Goal: Information Seeking & Learning: Find contact information

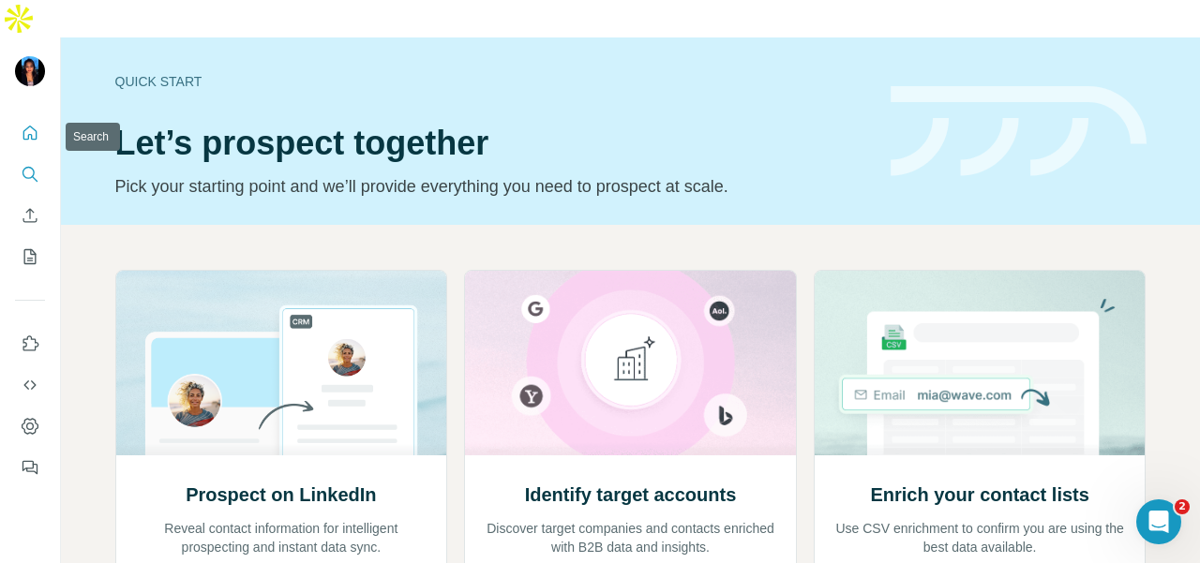
click at [32, 157] on button "Search" at bounding box center [30, 174] width 30 height 34
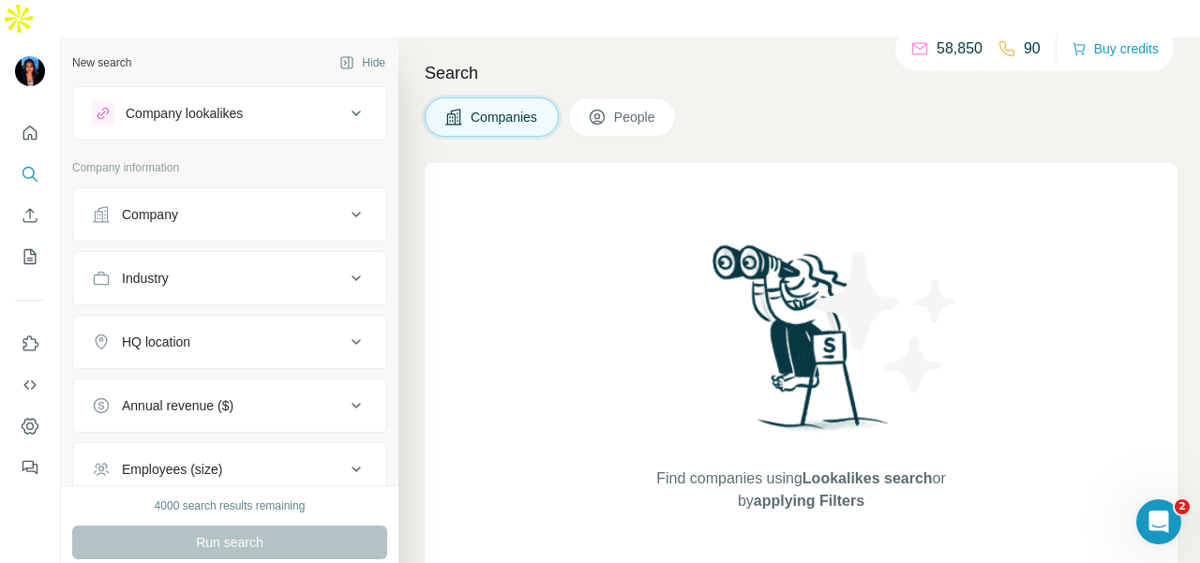
click at [204, 269] on div "Industry" at bounding box center [218, 278] width 253 height 19
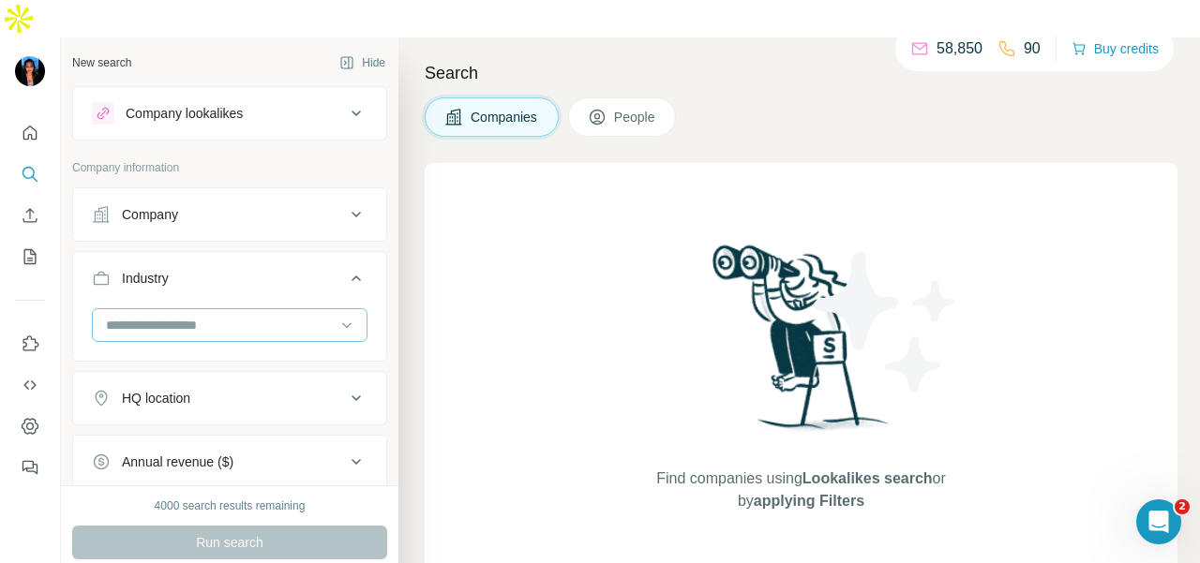
drag, startPoint x: 204, startPoint y: 237, endPoint x: 181, endPoint y: 297, distance: 64.4
click at [187, 315] on input at bounding box center [220, 325] width 232 height 21
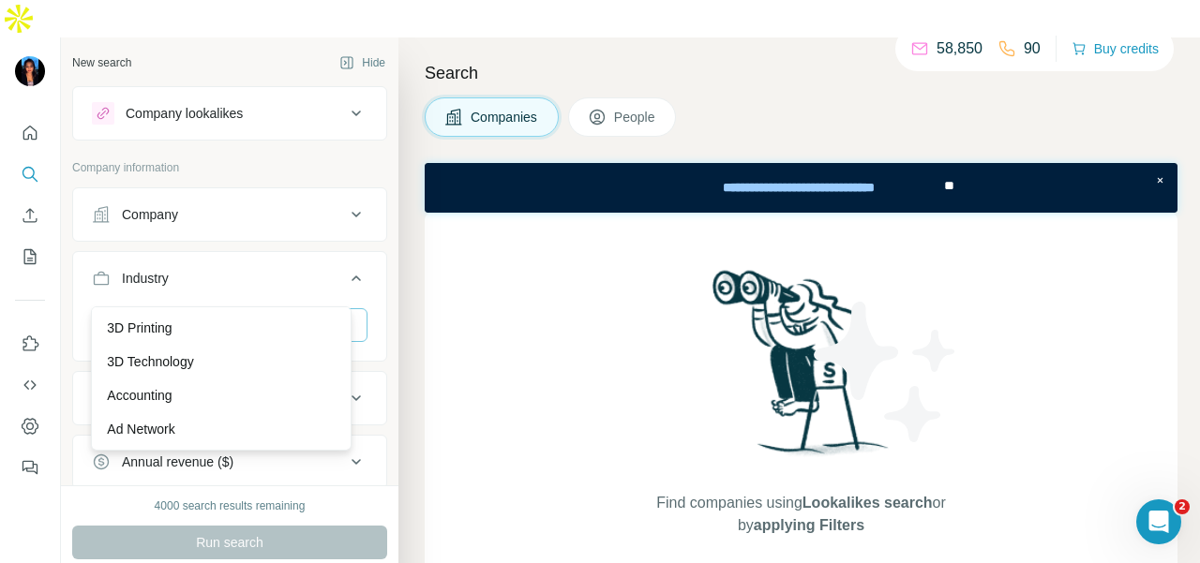
click at [180, 359] on p "3D Technology" at bounding box center [150, 361] width 86 height 19
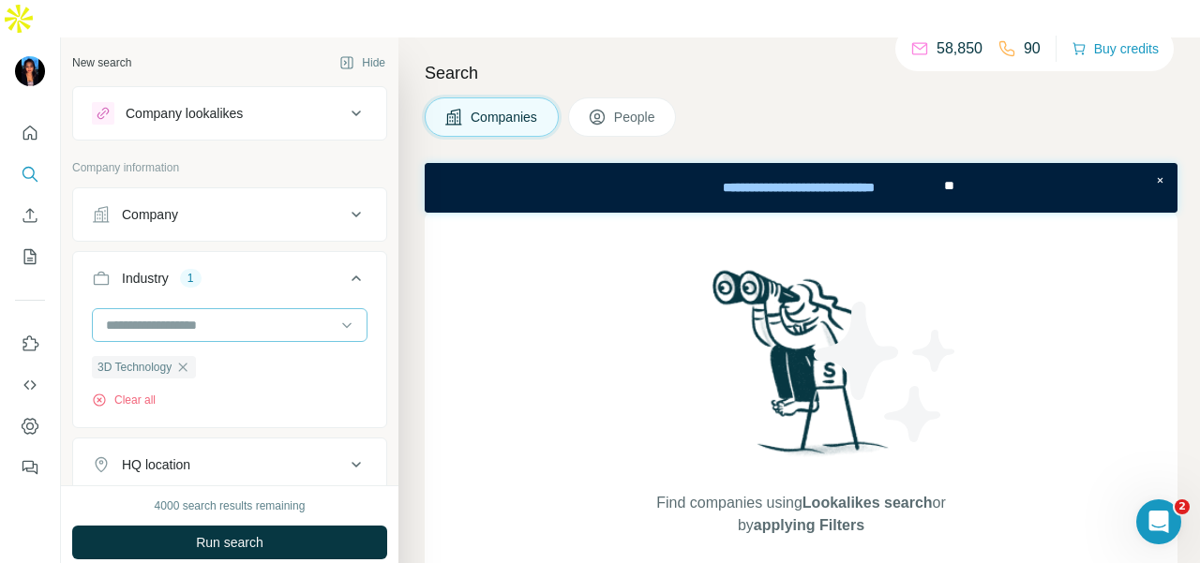
click at [204, 315] on input at bounding box center [220, 325] width 232 height 21
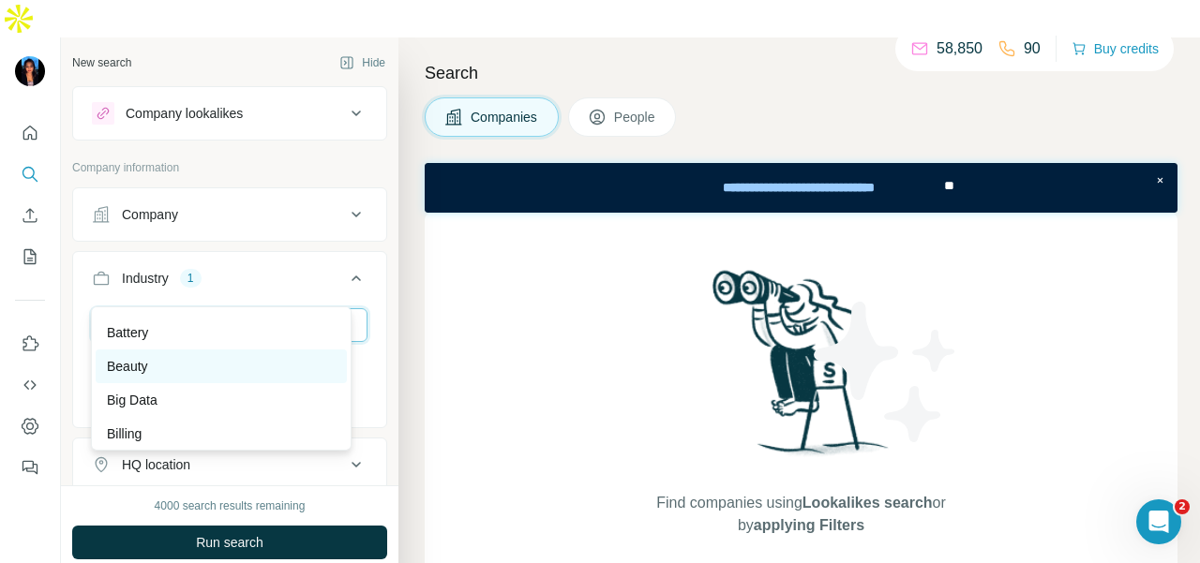
scroll to position [1594, 0]
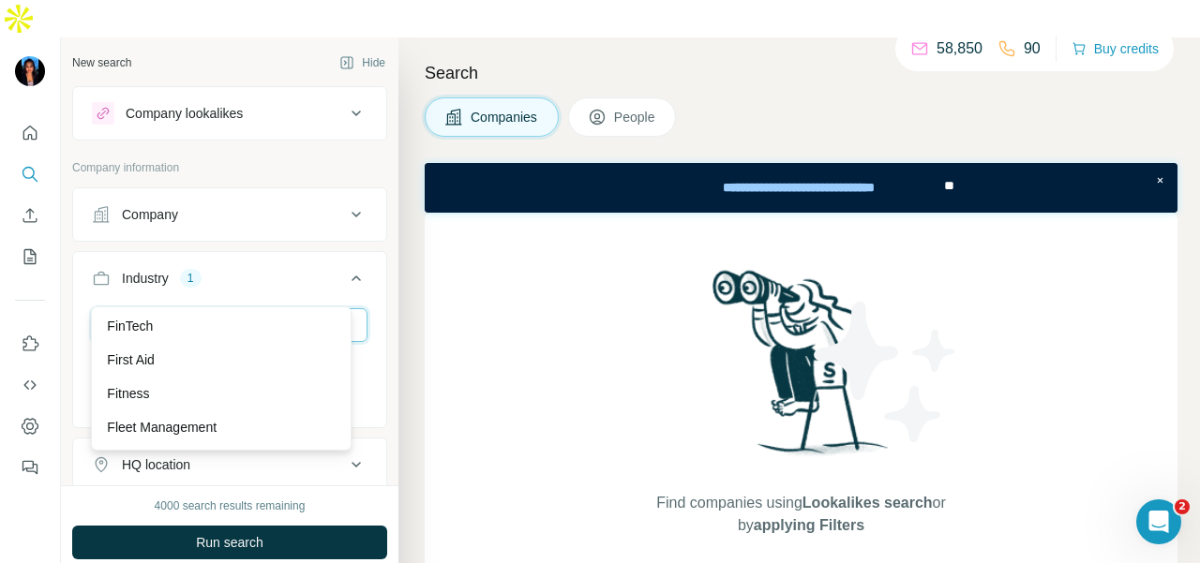
scroll to position [7781, 0]
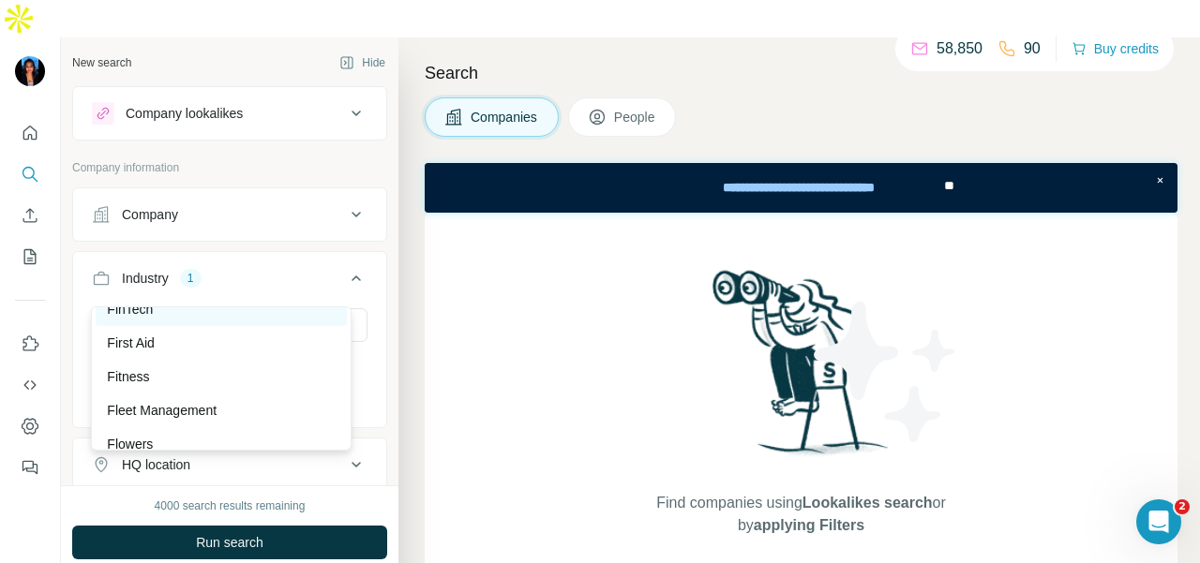
click at [184, 319] on div "FinTech" at bounding box center [221, 309] width 229 height 19
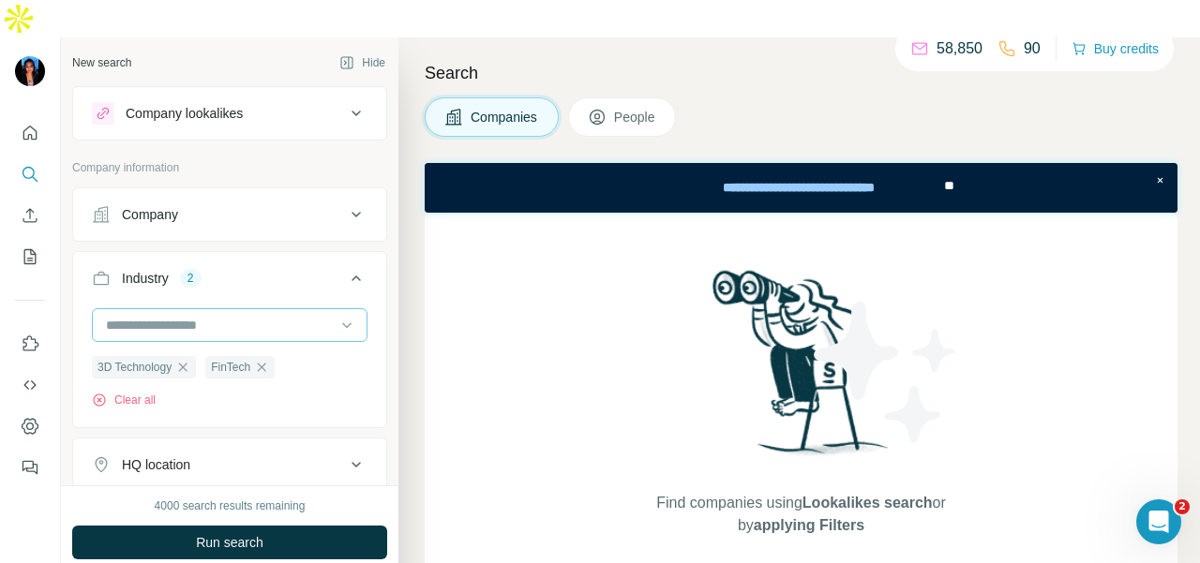
click at [195, 315] on input at bounding box center [220, 325] width 232 height 21
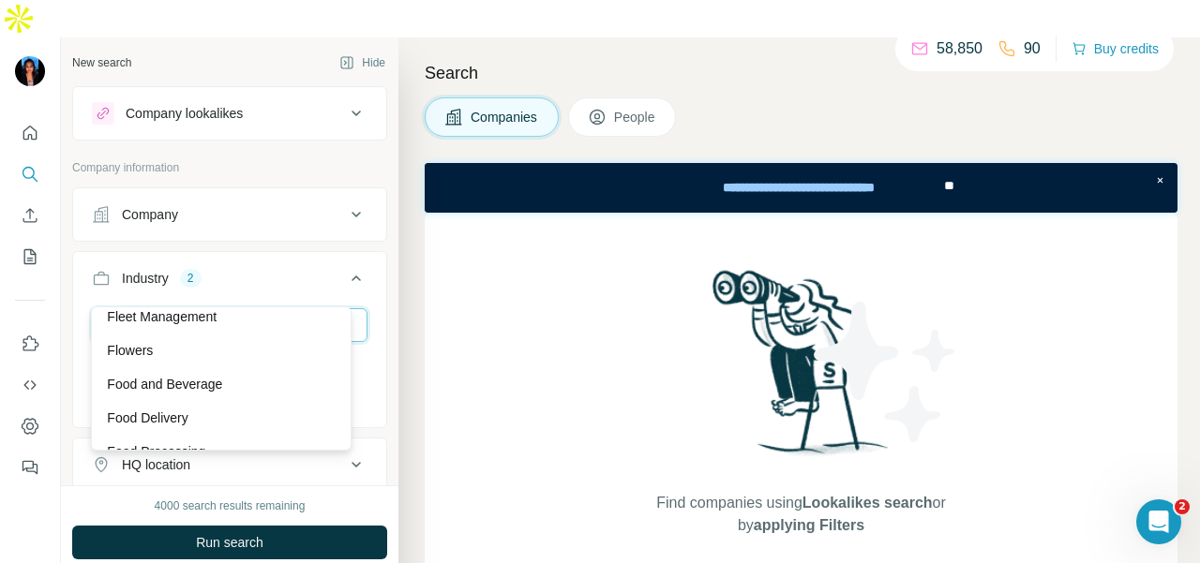
scroll to position [7781, 0]
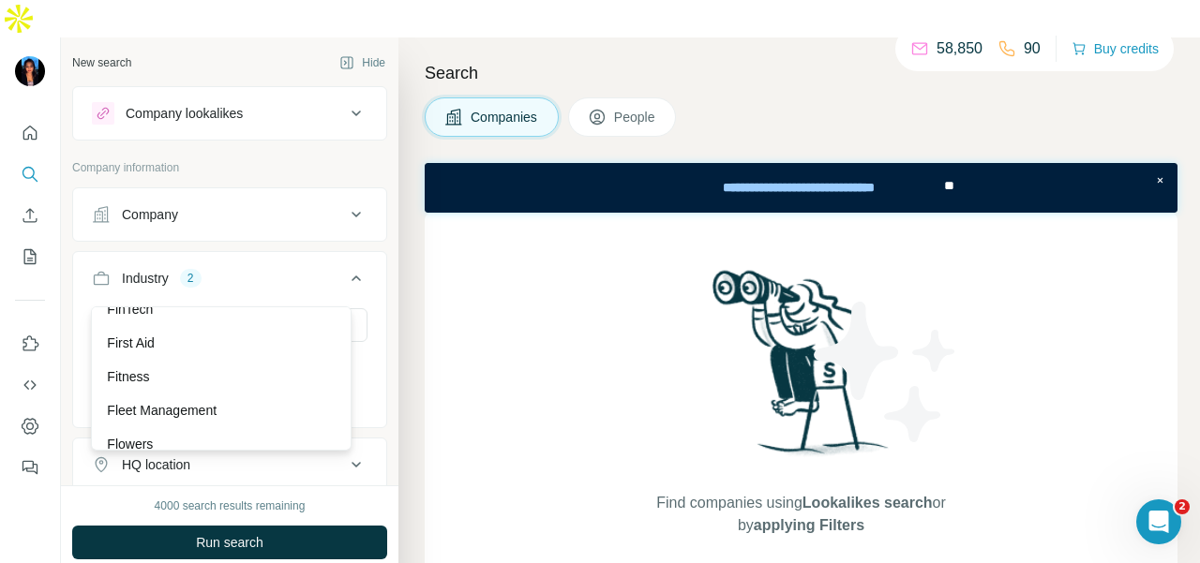
click at [188, 285] on p "Financial Services" at bounding box center [160, 275] width 107 height 19
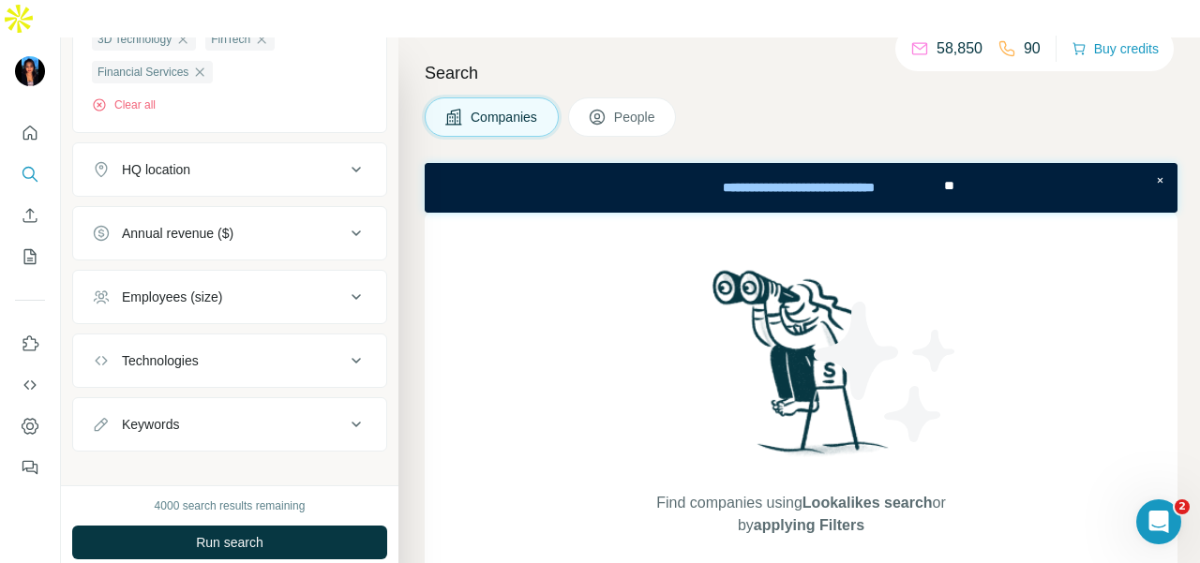
scroll to position [341, 0]
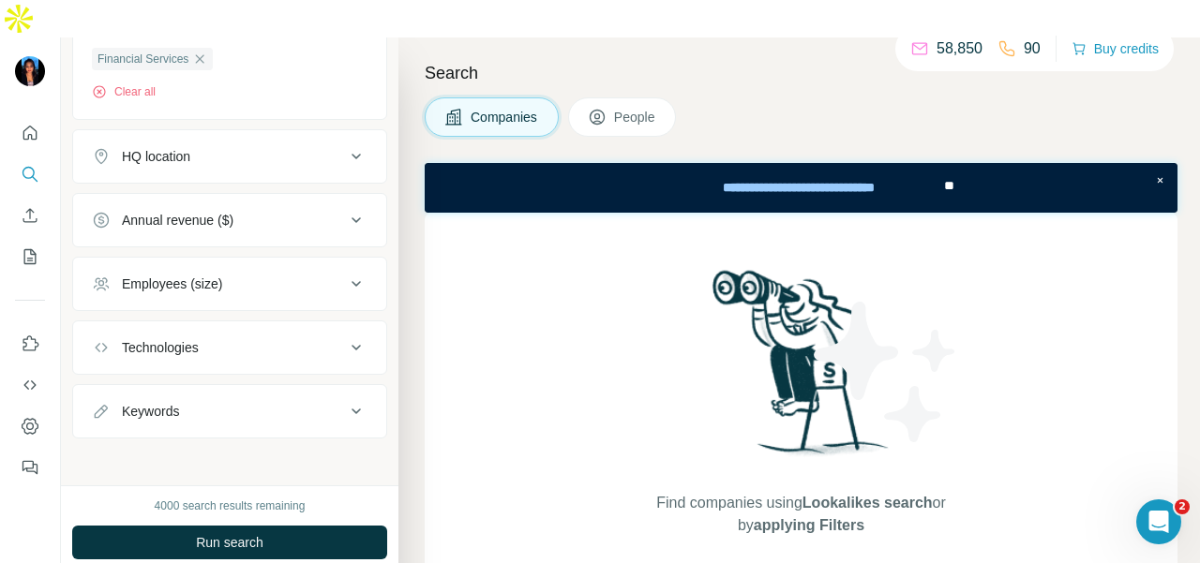
drag, startPoint x: 622, startPoint y: 72, endPoint x: 213, endPoint y: 284, distance: 460.4
click at [622, 108] on span "People" at bounding box center [635, 117] width 43 height 19
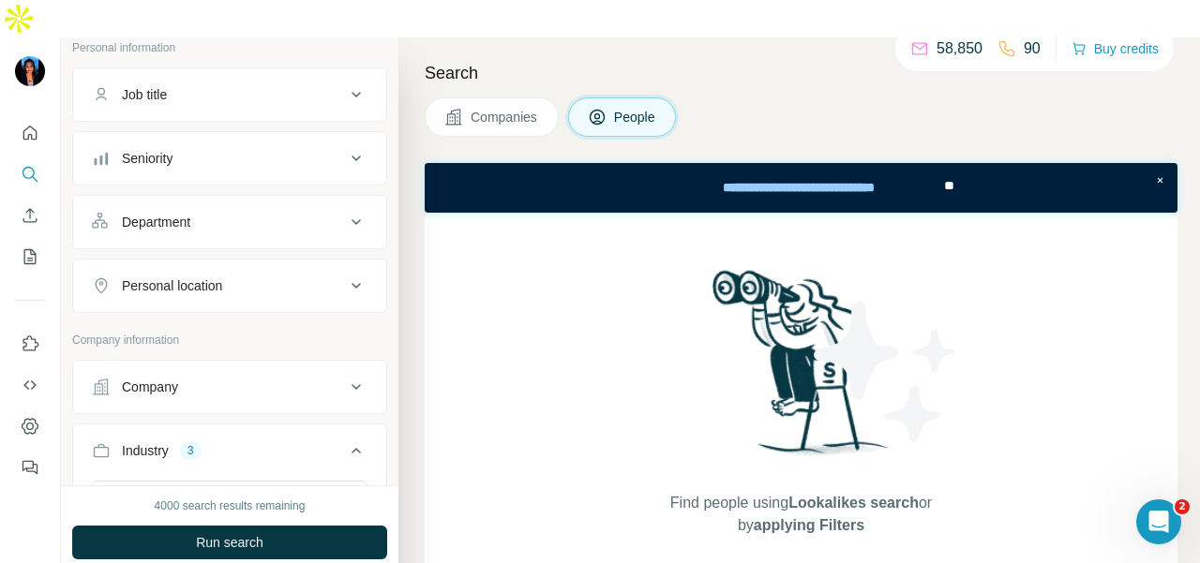
scroll to position [109, 0]
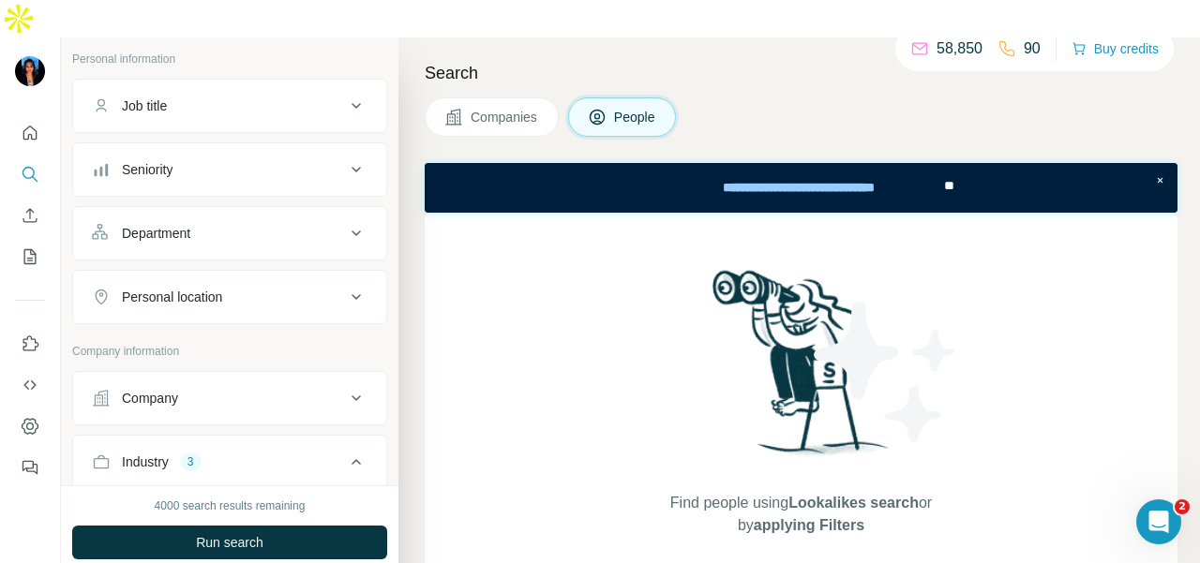
drag, startPoint x: 211, startPoint y: 265, endPoint x: 202, endPoint y: 282, distance: 19.3
click at [211, 275] on button "Personal location" at bounding box center [229, 297] width 313 height 45
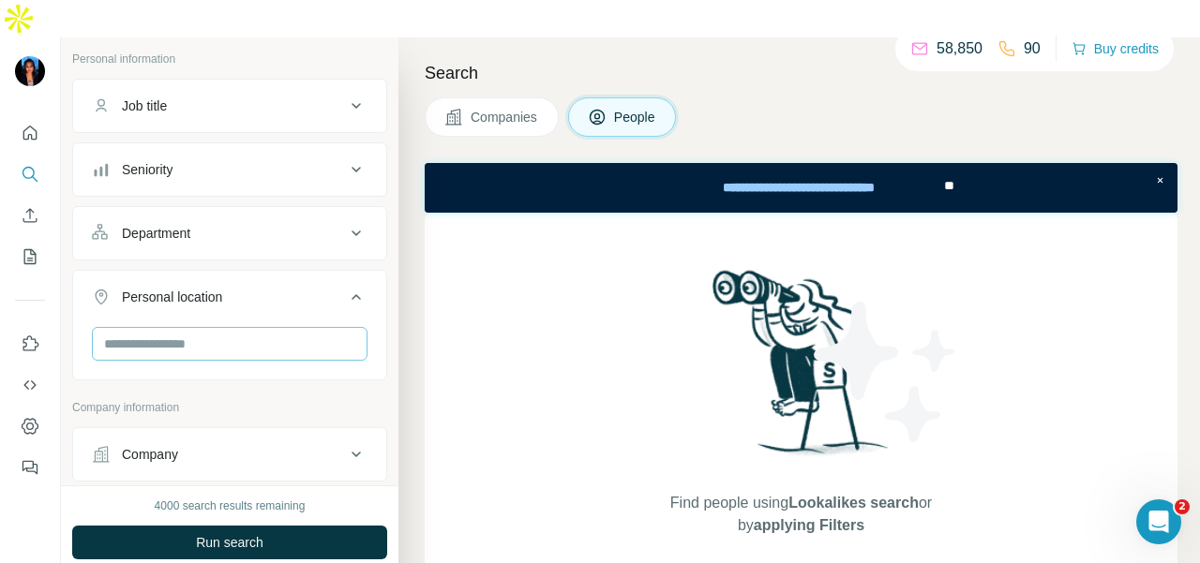
click at [193, 327] on input "text" at bounding box center [230, 344] width 276 height 34
type input "****"
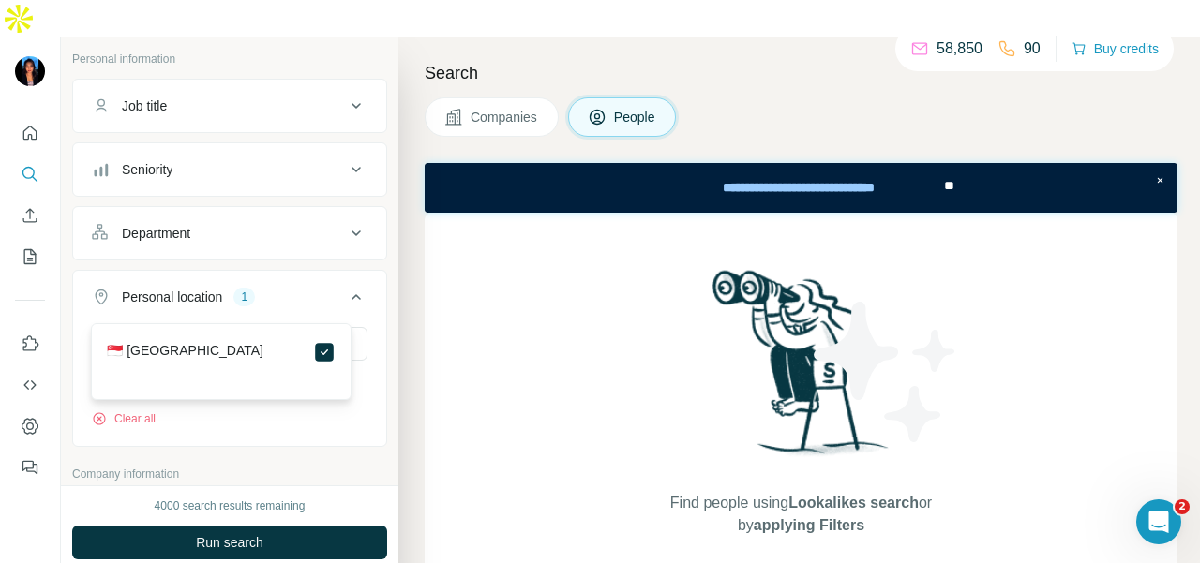
click at [273, 224] on div "Department" at bounding box center [218, 233] width 253 height 19
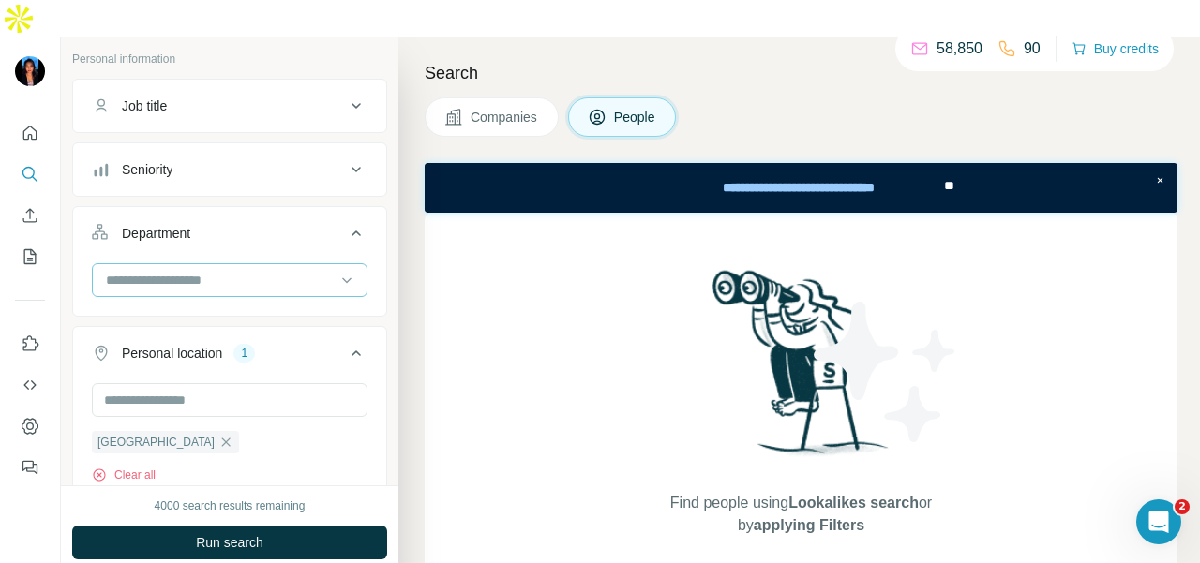
click at [264, 264] on div at bounding box center [220, 280] width 232 height 32
type input "**"
click at [287, 291] on div "PR and Communications" at bounding box center [221, 282] width 229 height 19
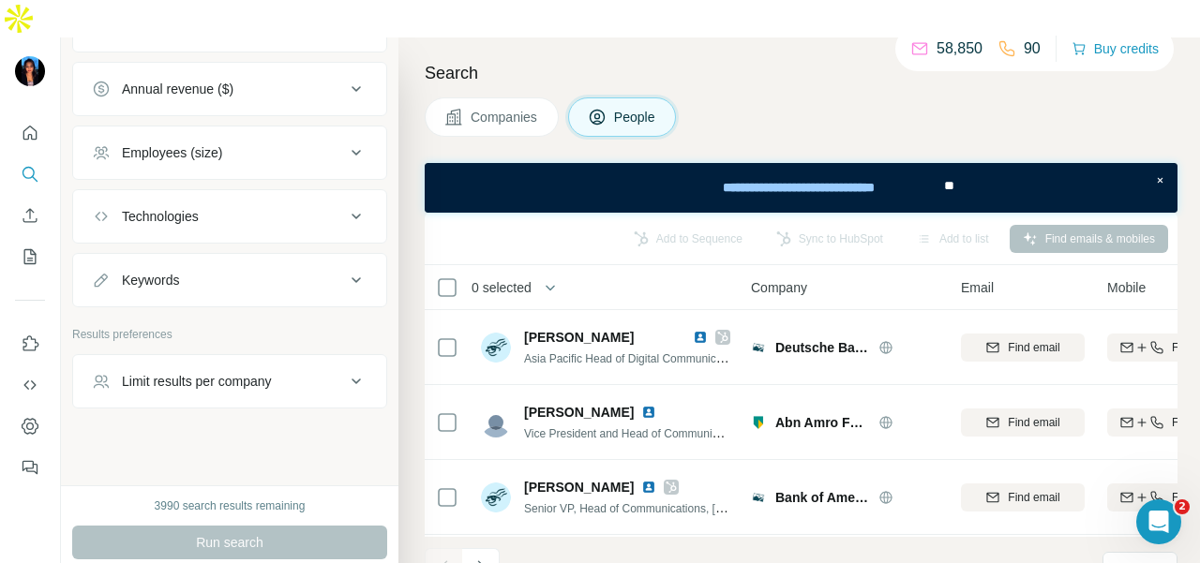
scroll to position [528, 0]
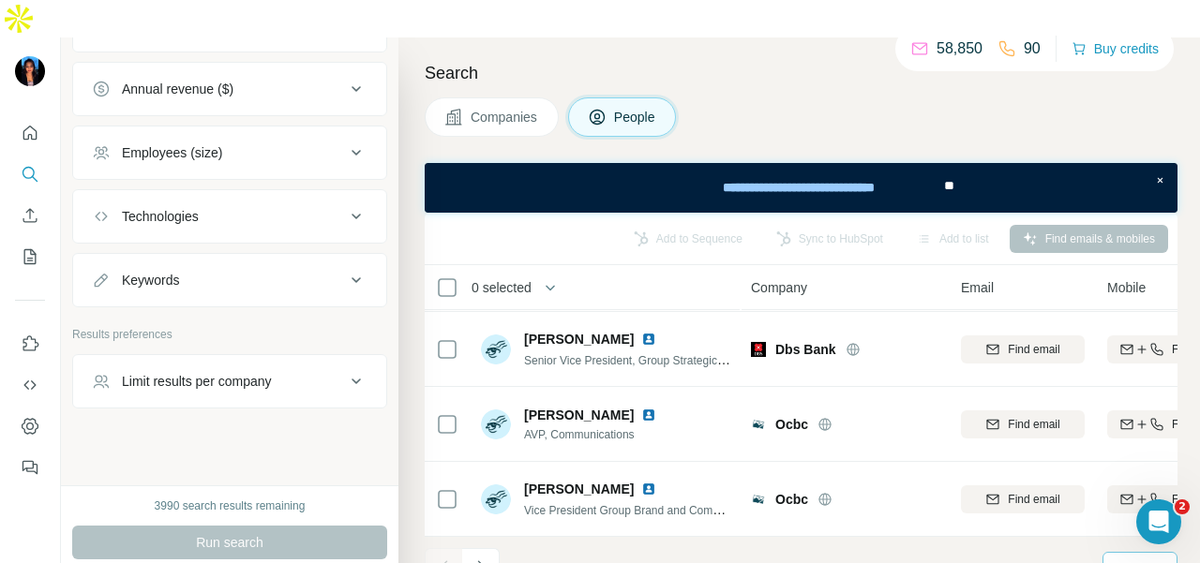
click at [1133, 559] on div "10" at bounding box center [1138, 568] width 47 height 19
click at [1133, 385] on p "60" at bounding box center [1125, 389] width 15 height 19
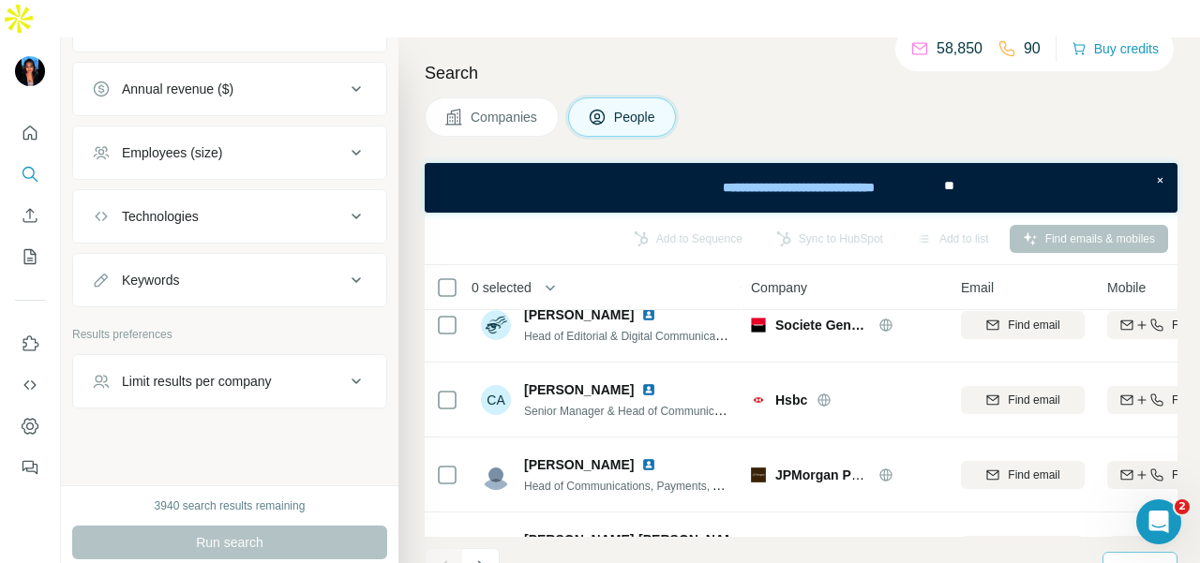
scroll to position [4277, 0]
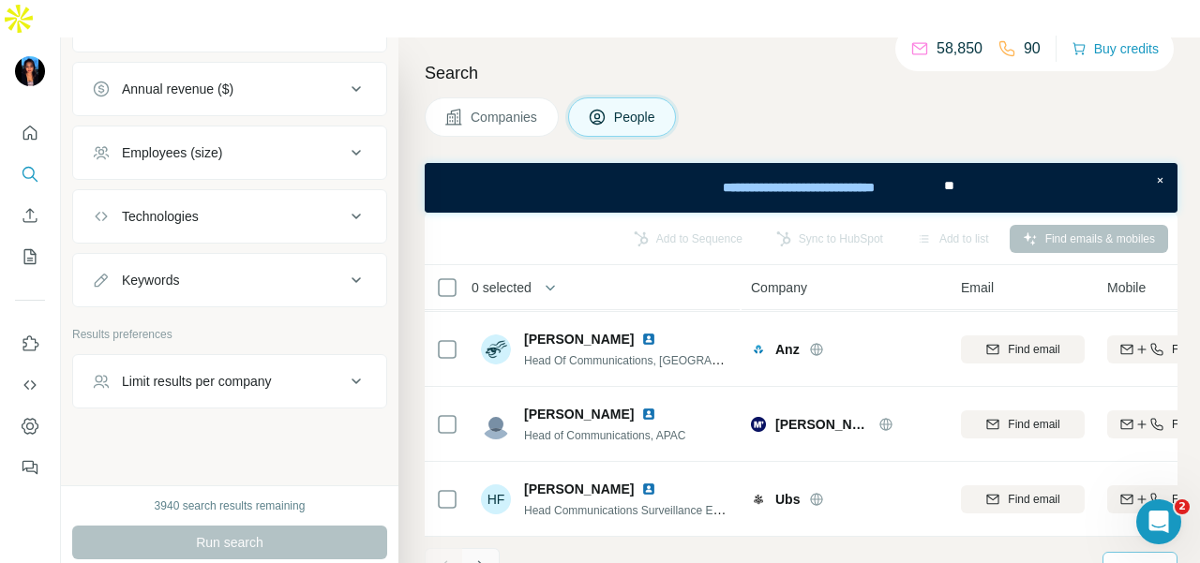
click at [478, 548] on button "Navigate to next page" at bounding box center [480, 566] width 37 height 37
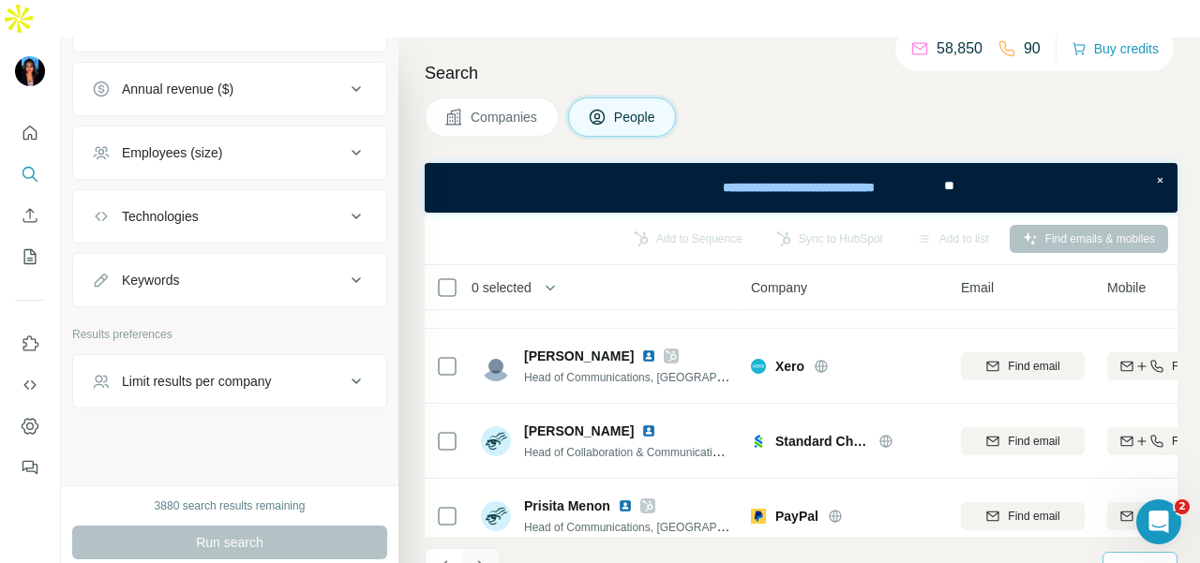
scroll to position [1406, 0]
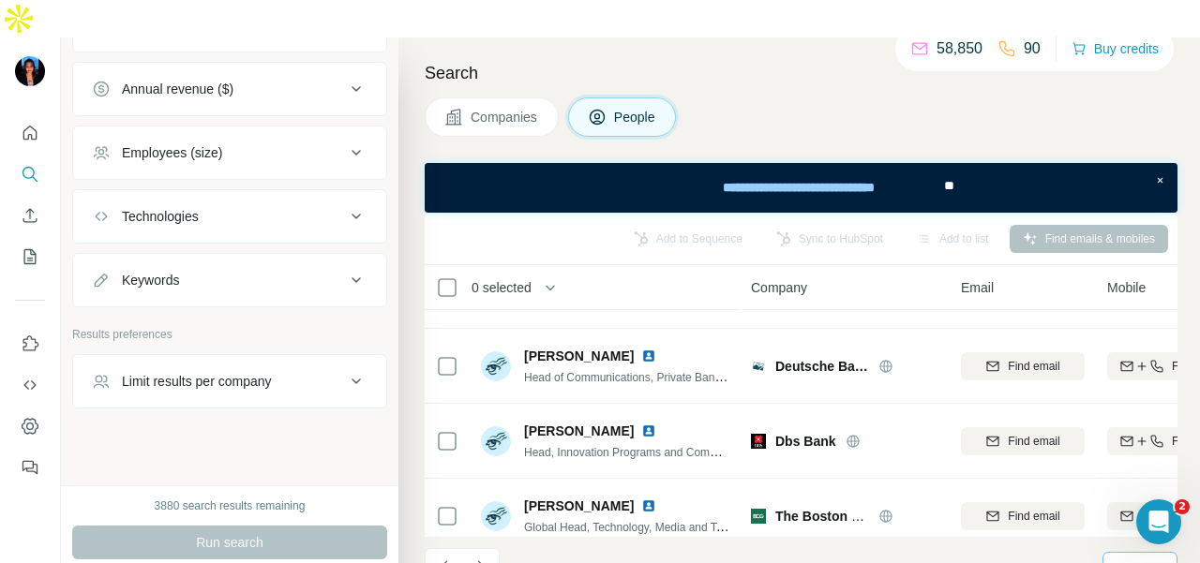
click at [485, 558] on icon "Navigate to next page" at bounding box center [481, 567] width 19 height 19
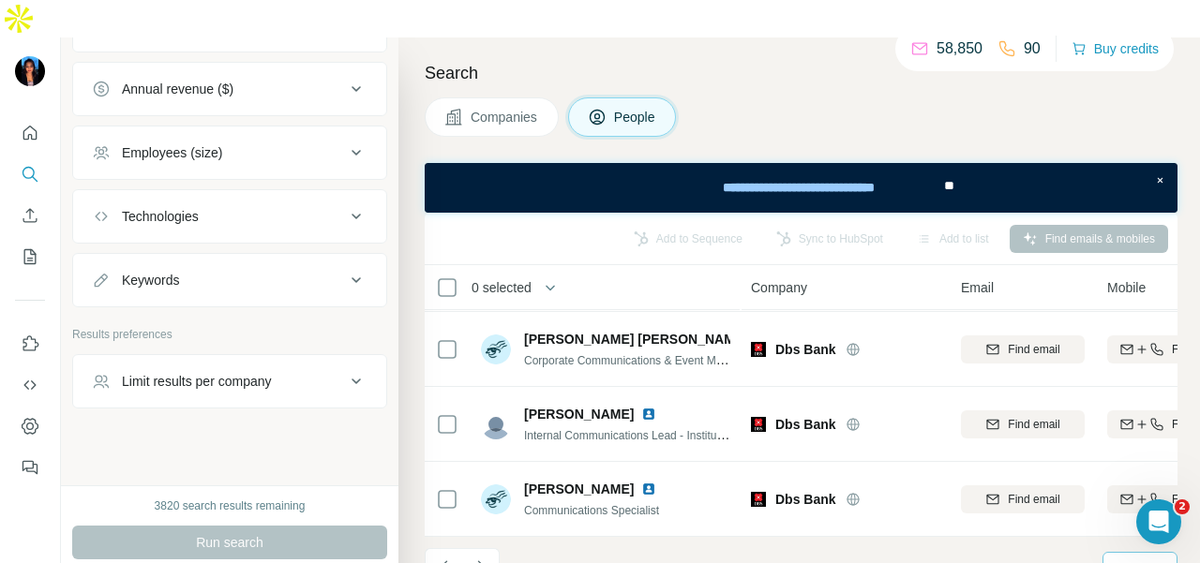
click at [469, 548] on button "Navigate to next page" at bounding box center [480, 566] width 37 height 37
click at [480, 548] on div at bounding box center [480, 566] width 37 height 37
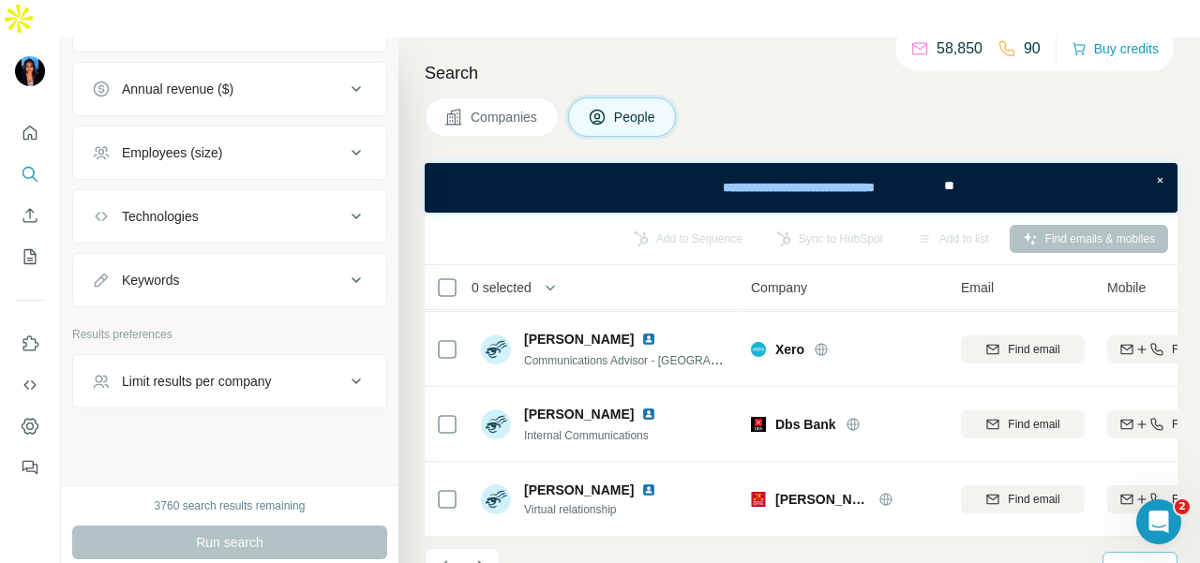
click at [474, 558] on icon "Navigate to next page" at bounding box center [481, 567] width 19 height 19
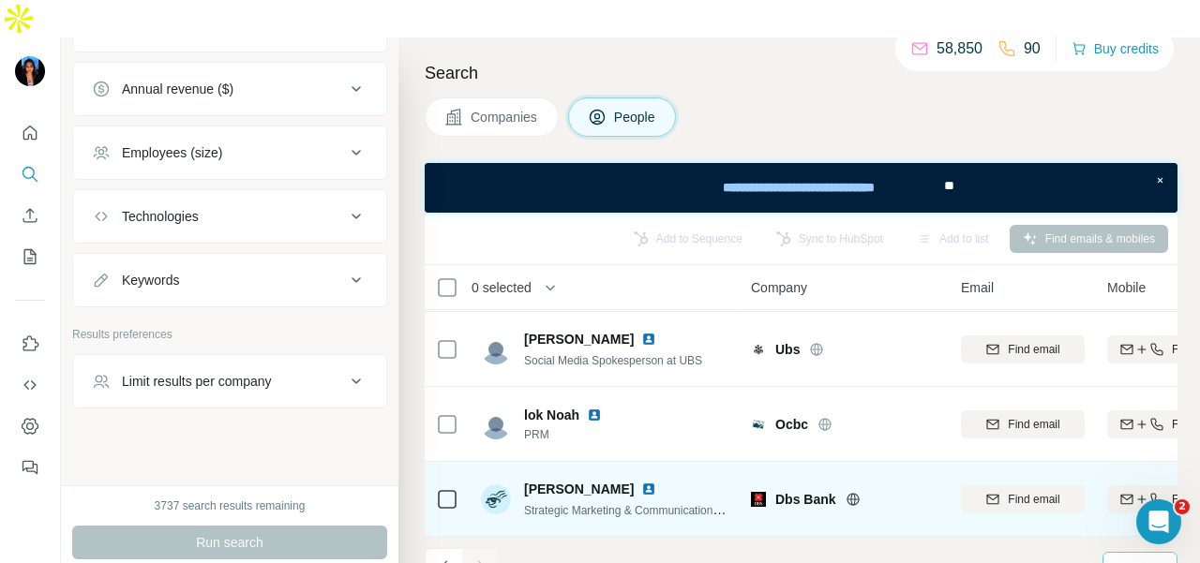
scroll to position [1503, 0]
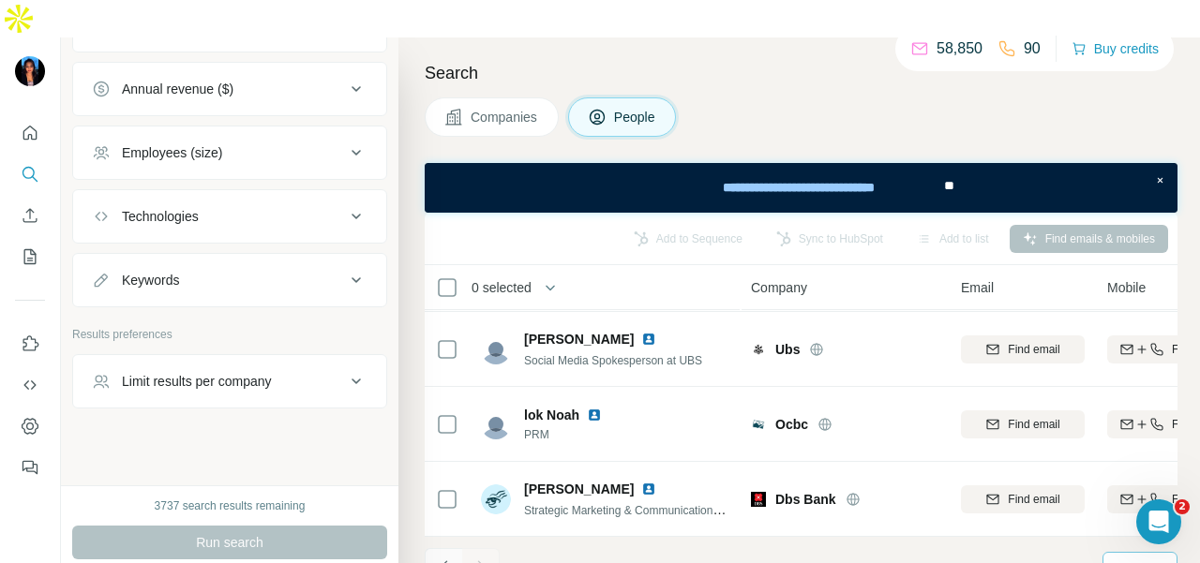
click at [437, 558] on icon "Navigate to previous page" at bounding box center [444, 567] width 19 height 19
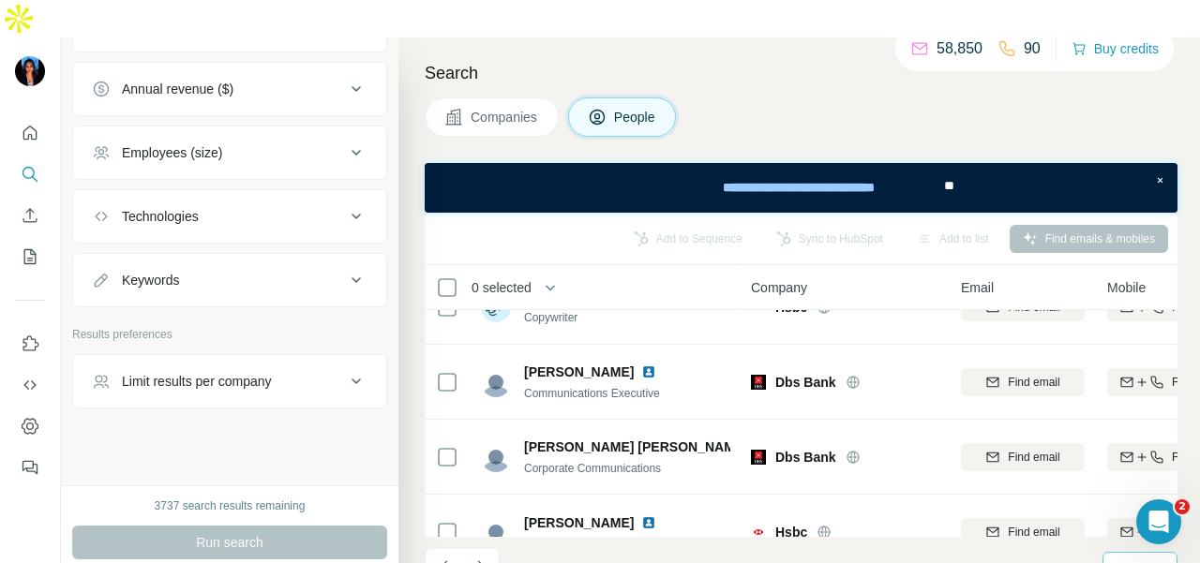
scroll to position [4277, 0]
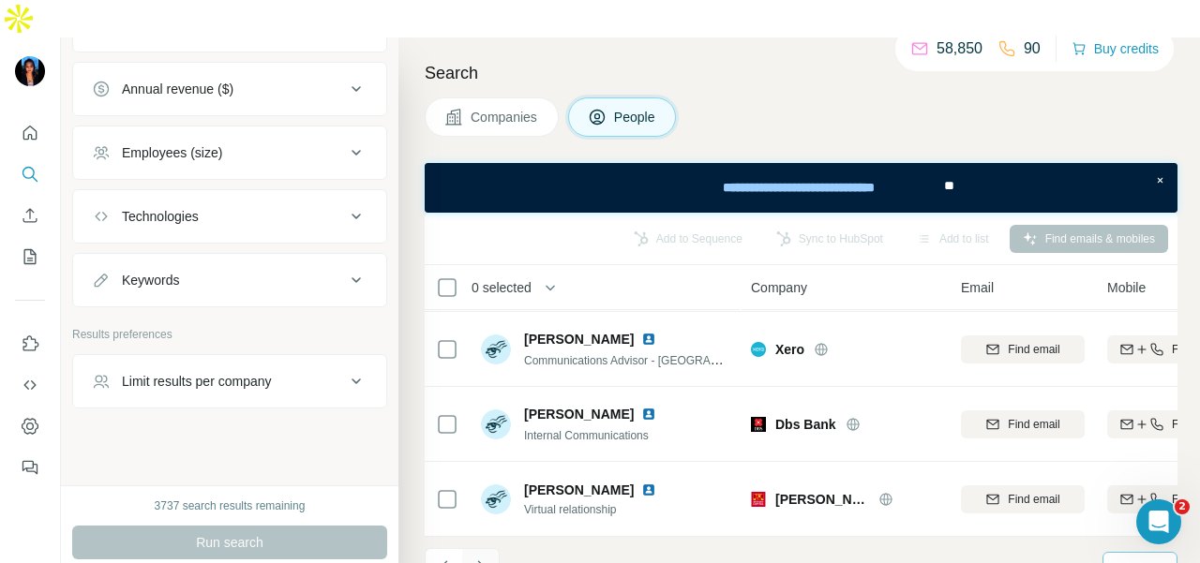
click at [474, 558] on icon "Navigate to next page" at bounding box center [481, 567] width 19 height 19
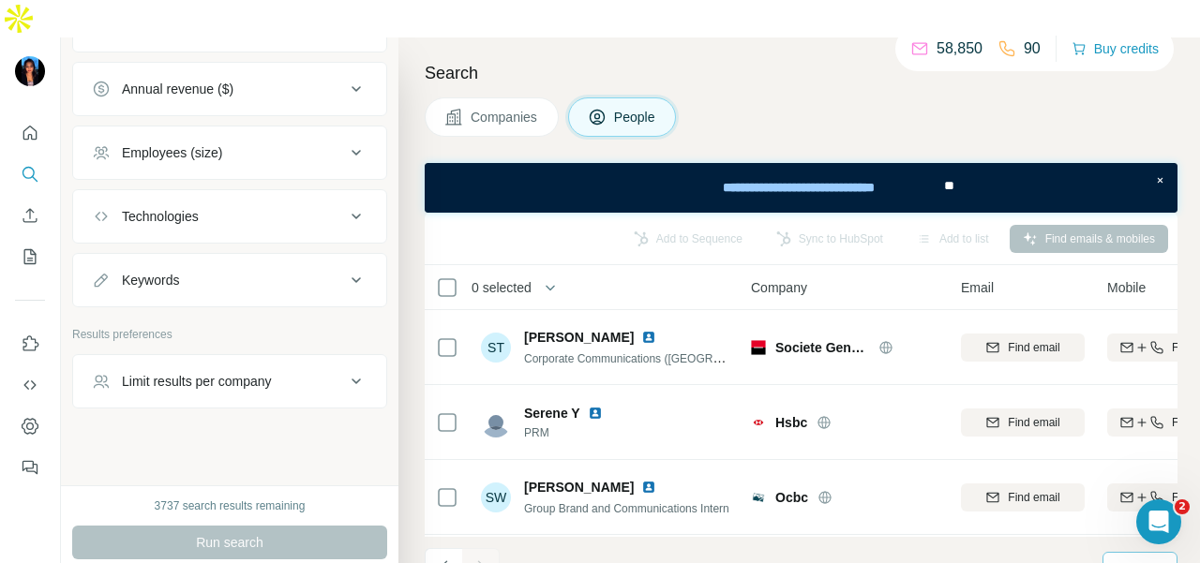
scroll to position [469, 0]
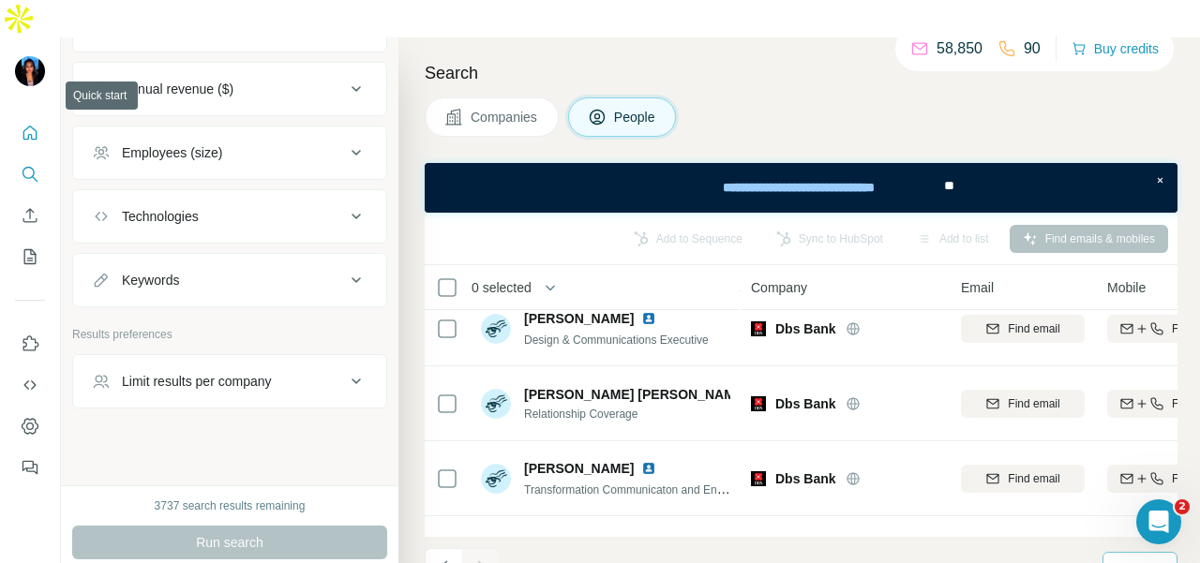
click at [22, 124] on icon "Quick start" at bounding box center [30, 133] width 19 height 19
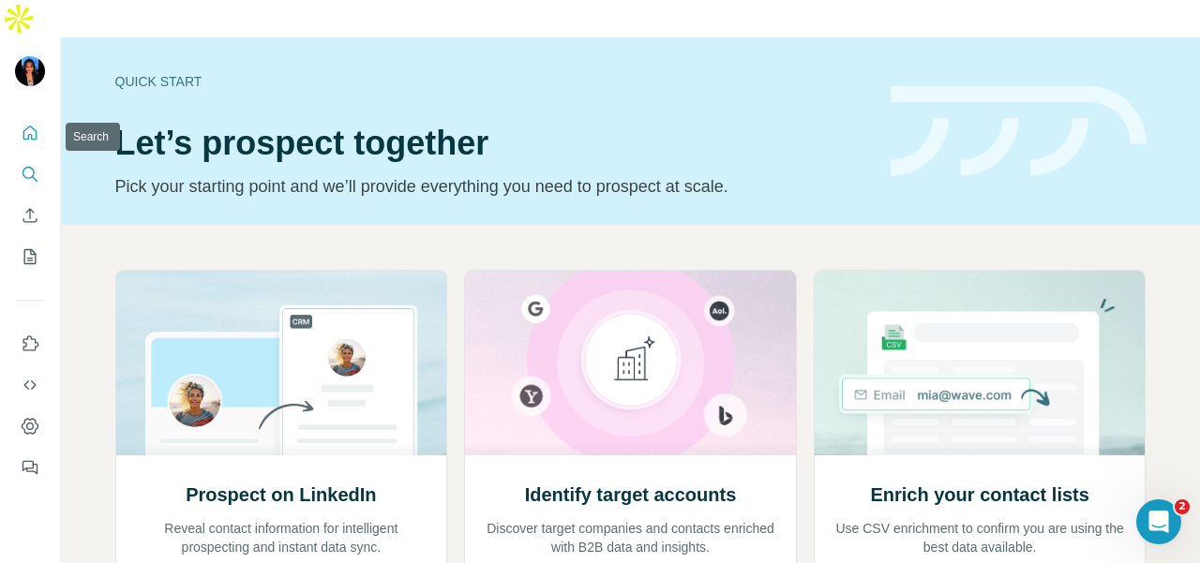
click at [35, 165] on icon "Search" at bounding box center [30, 174] width 19 height 19
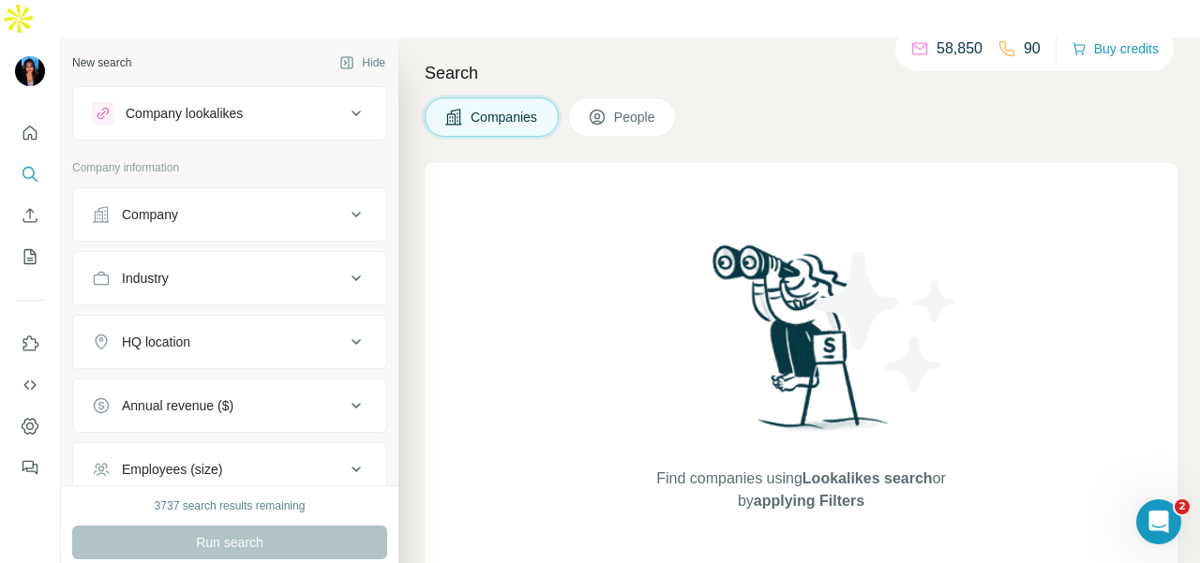
click at [111, 192] on button "Company" at bounding box center [229, 214] width 313 height 45
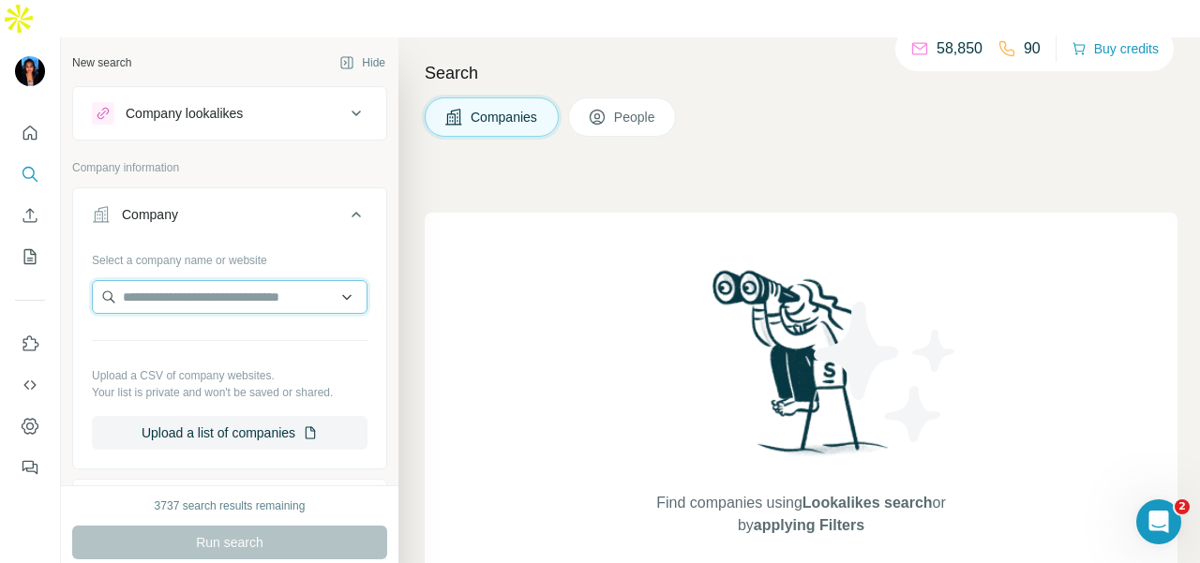
click at [127, 280] on input "text" at bounding box center [230, 297] width 276 height 34
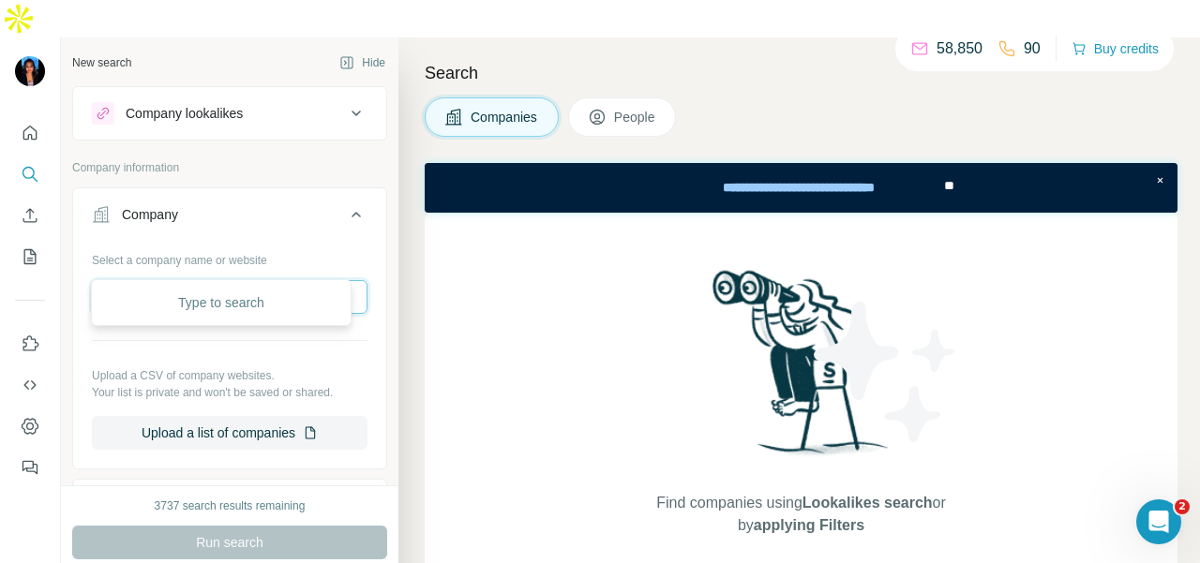
paste input "**********"
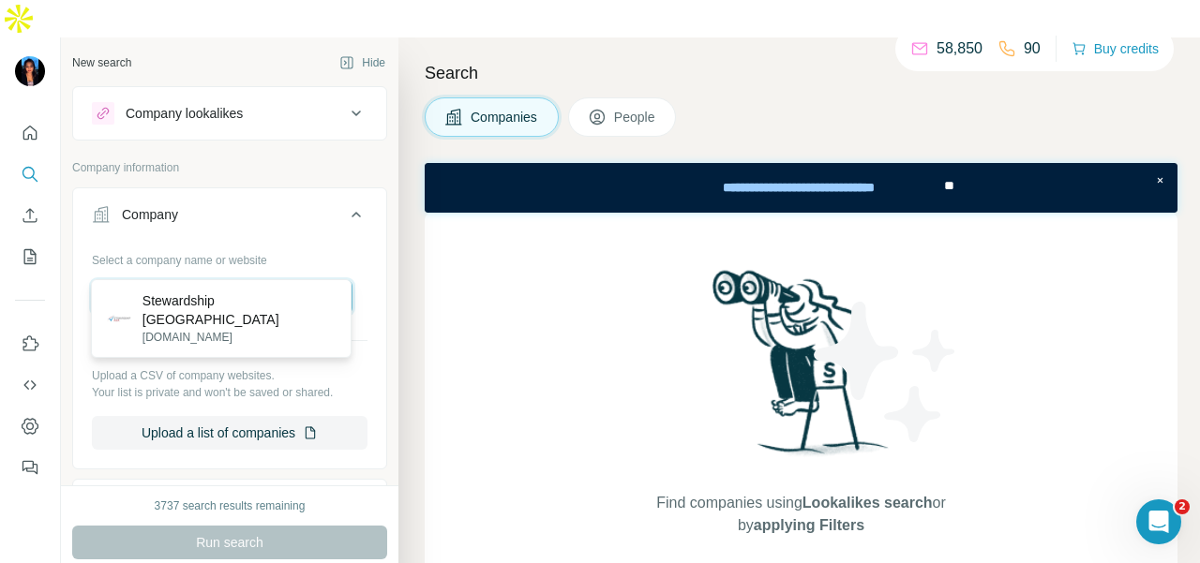
type input "**********"
click at [272, 329] on p "[DOMAIN_NAME]" at bounding box center [239, 337] width 194 height 17
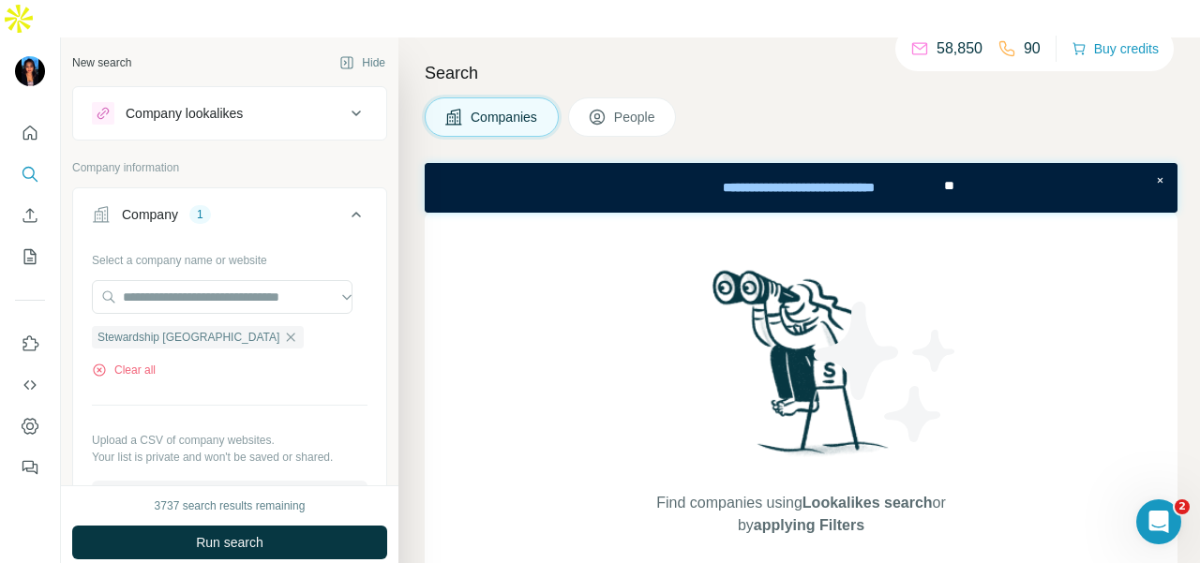
scroll to position [0, 0]
click at [296, 526] on button "Run search" at bounding box center [229, 543] width 315 height 34
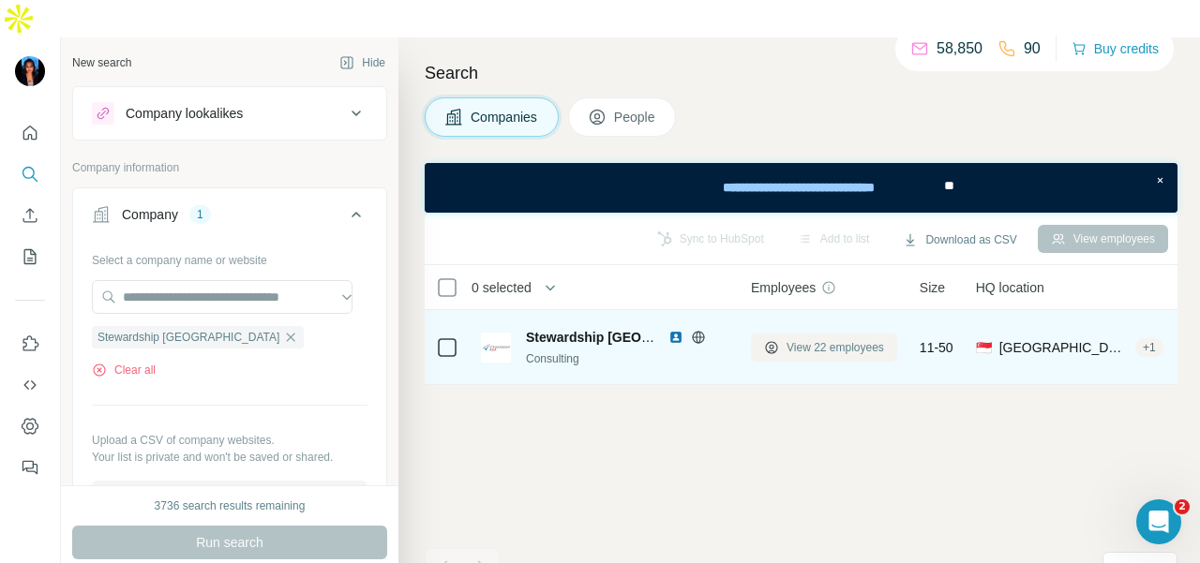
click at [801, 339] on span "View 22 employees" at bounding box center [834, 347] width 97 height 17
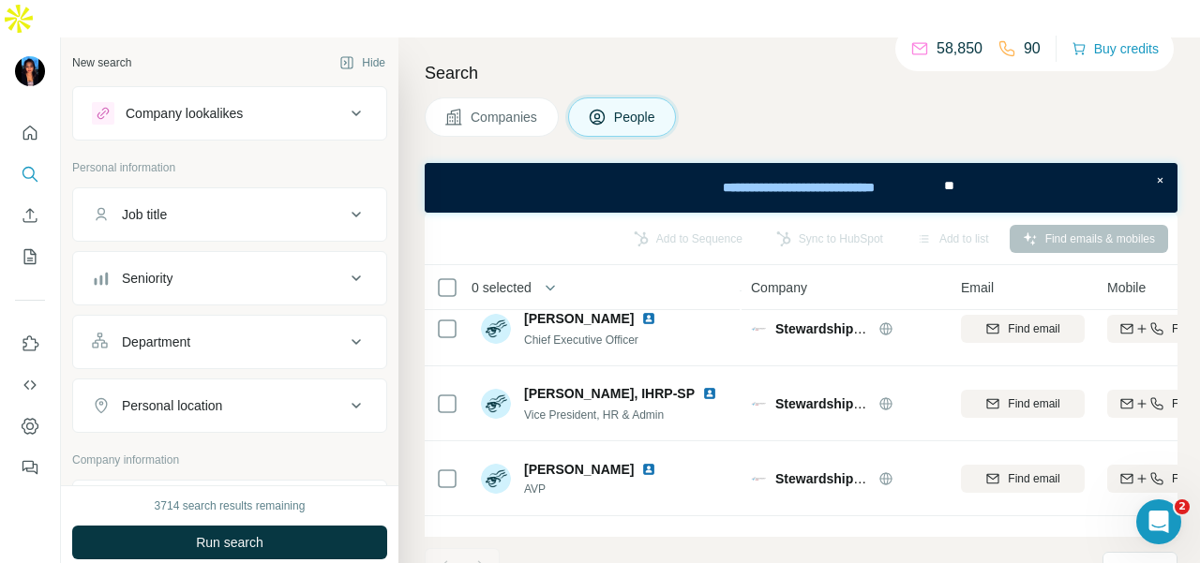
scroll to position [375, 0]
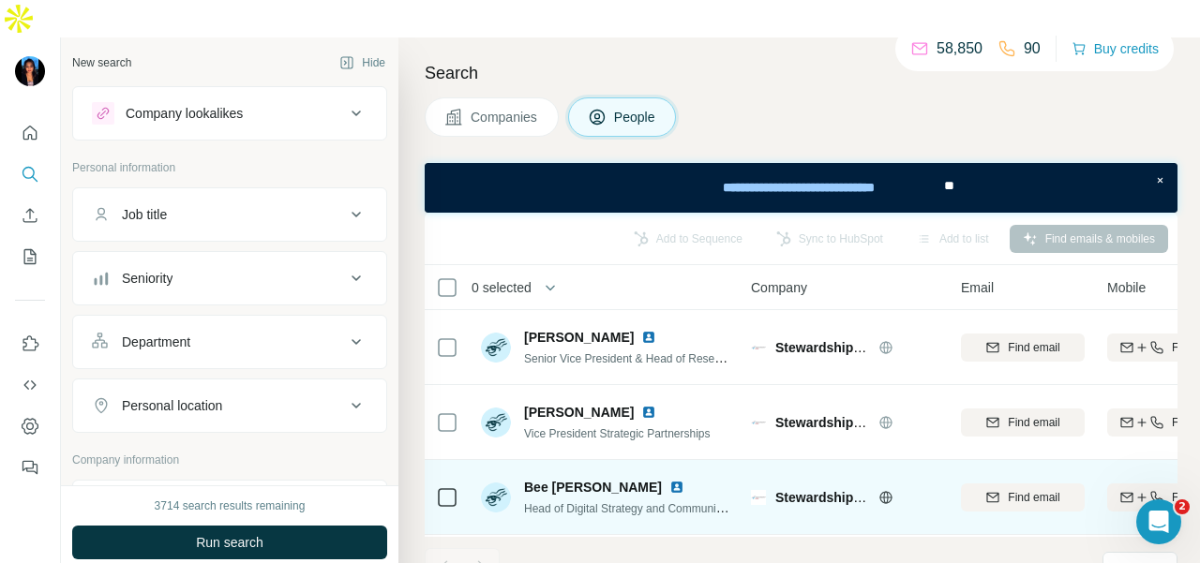
click at [669, 480] on img at bounding box center [676, 487] width 15 height 15
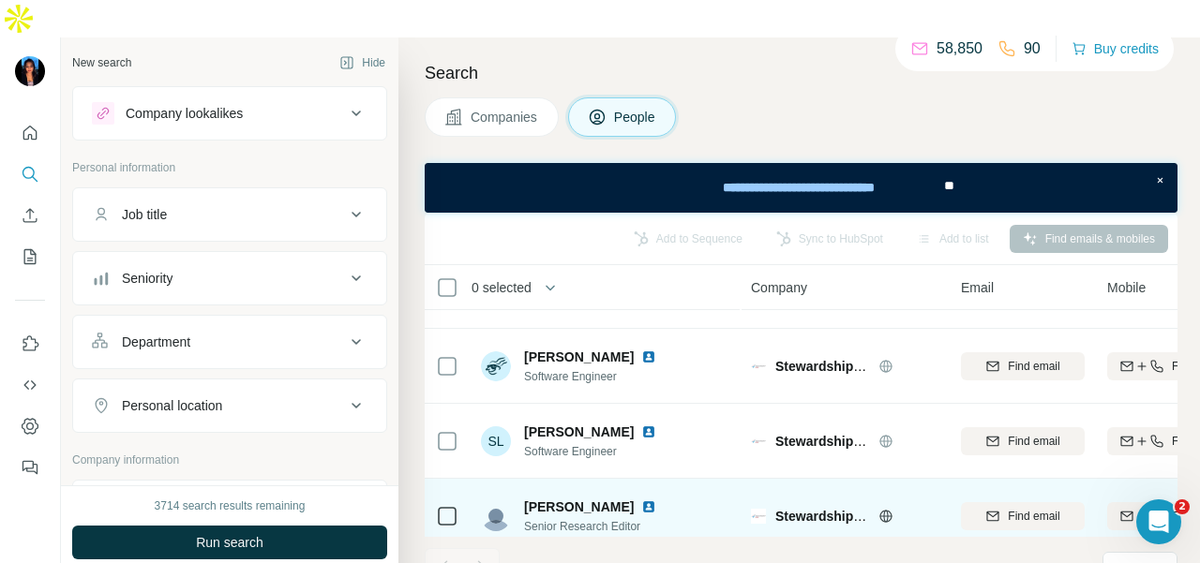
scroll to position [1428, 0]
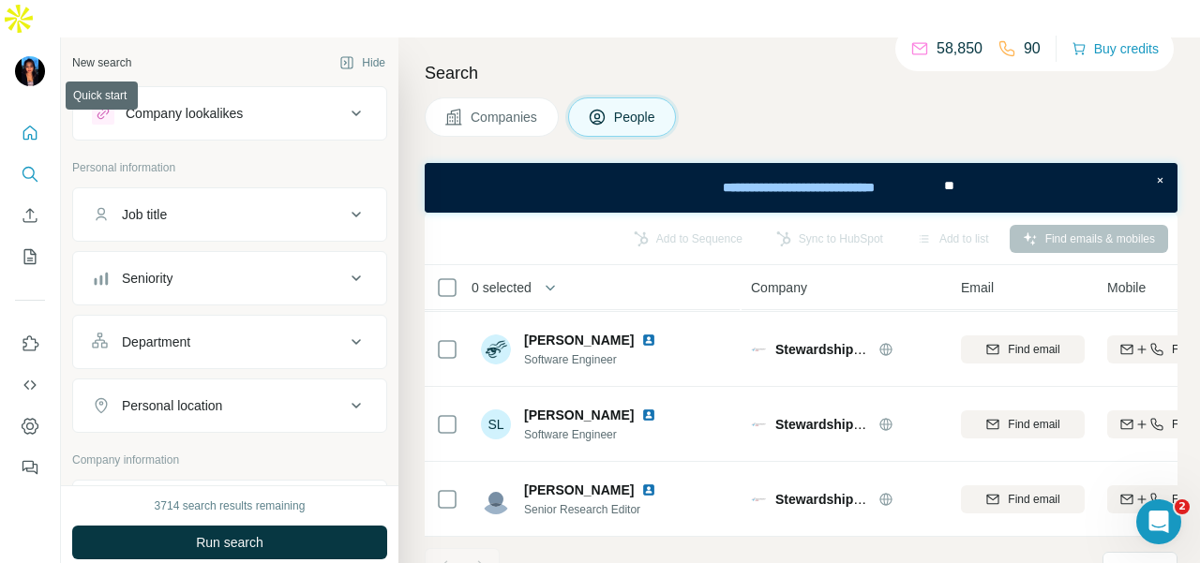
click at [28, 116] on button "Quick start" at bounding box center [30, 133] width 30 height 34
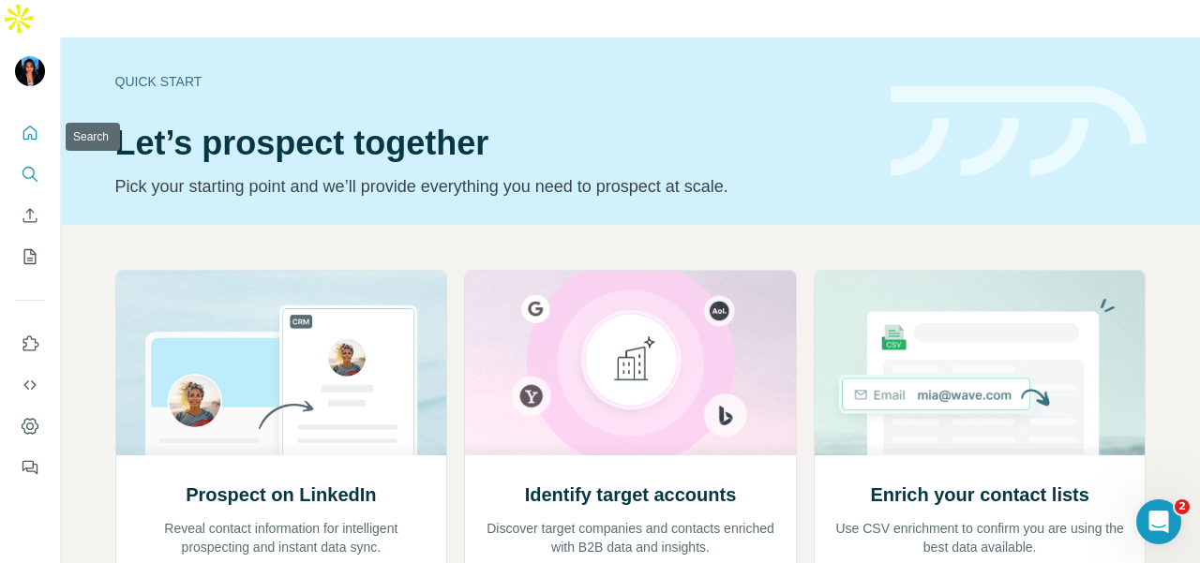
click at [23, 167] on icon "Search" at bounding box center [28, 173] width 12 height 12
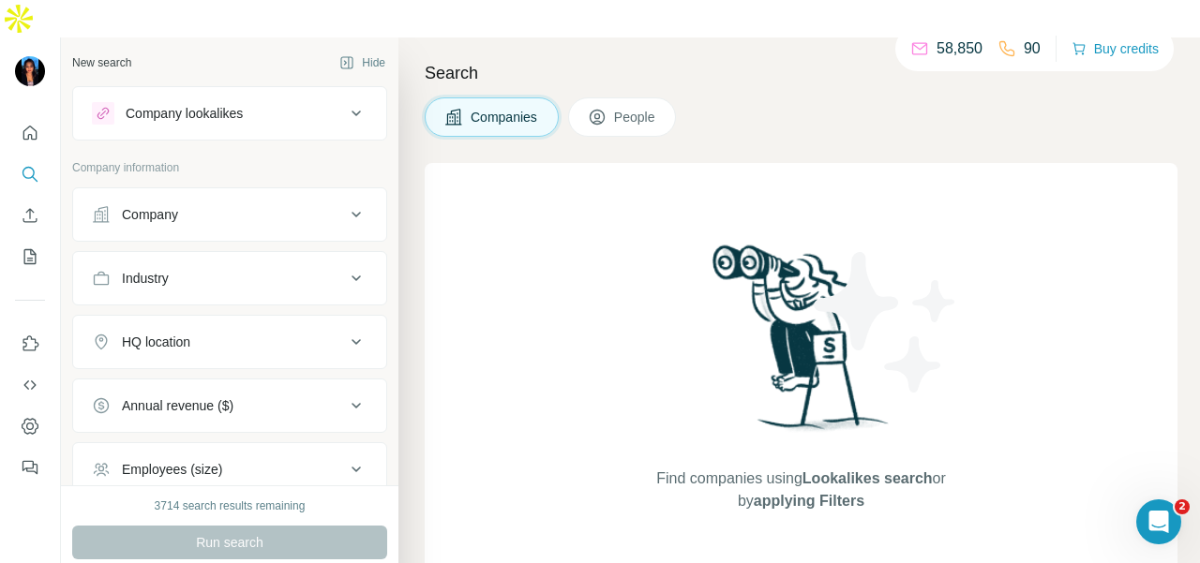
click at [161, 205] on div "Company" at bounding box center [150, 214] width 56 height 19
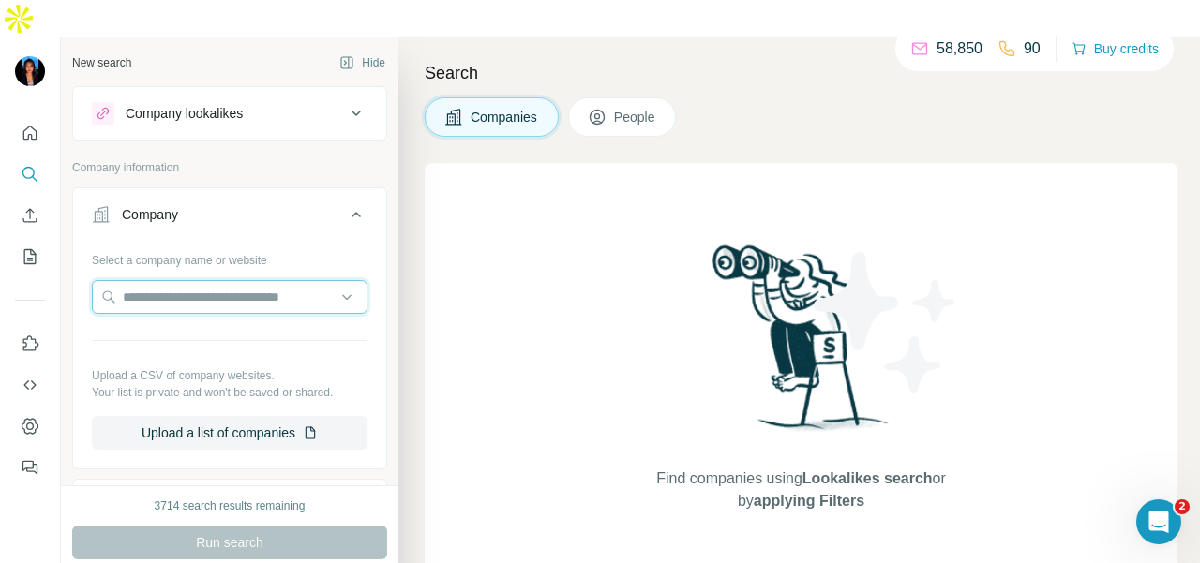
click at [154, 280] on input "text" at bounding box center [230, 297] width 276 height 34
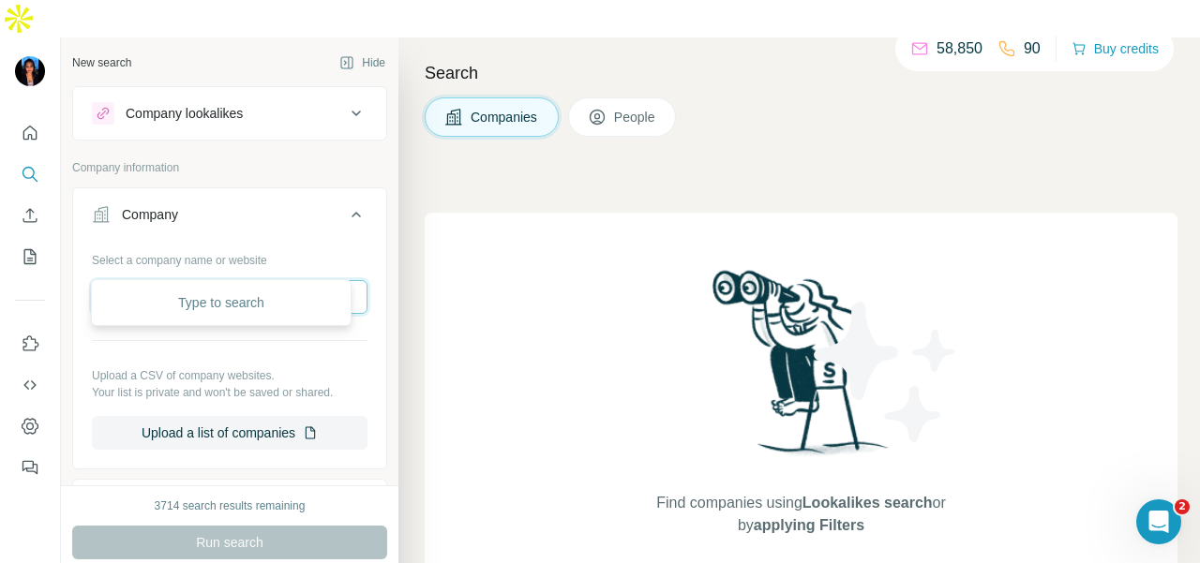
drag, startPoint x: 161, startPoint y: 181, endPoint x: 152, endPoint y: 260, distance: 79.3
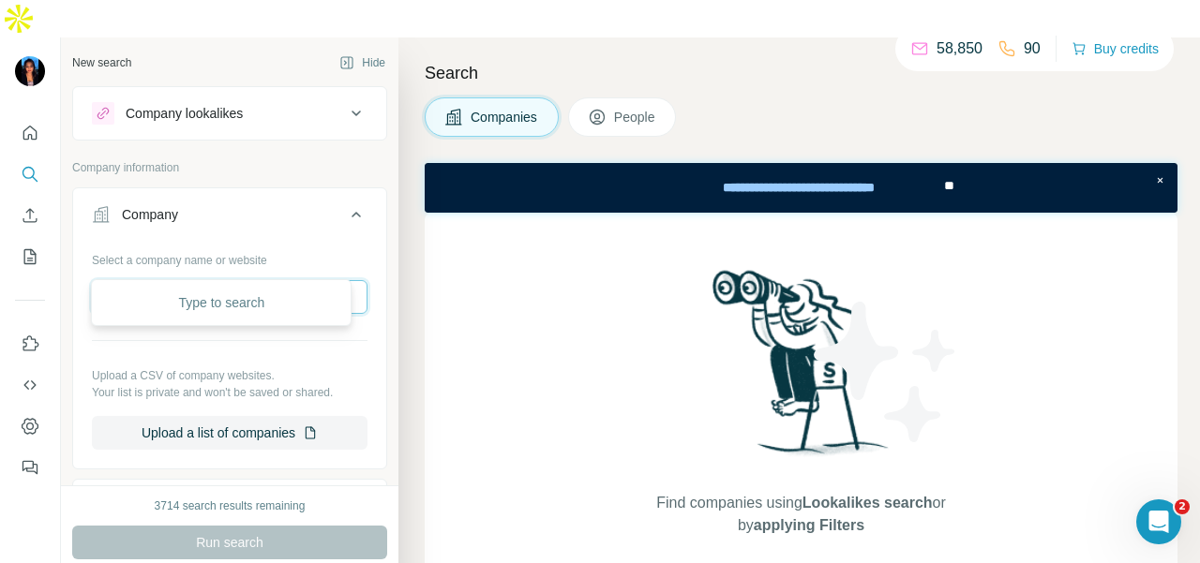
paste input "**********"
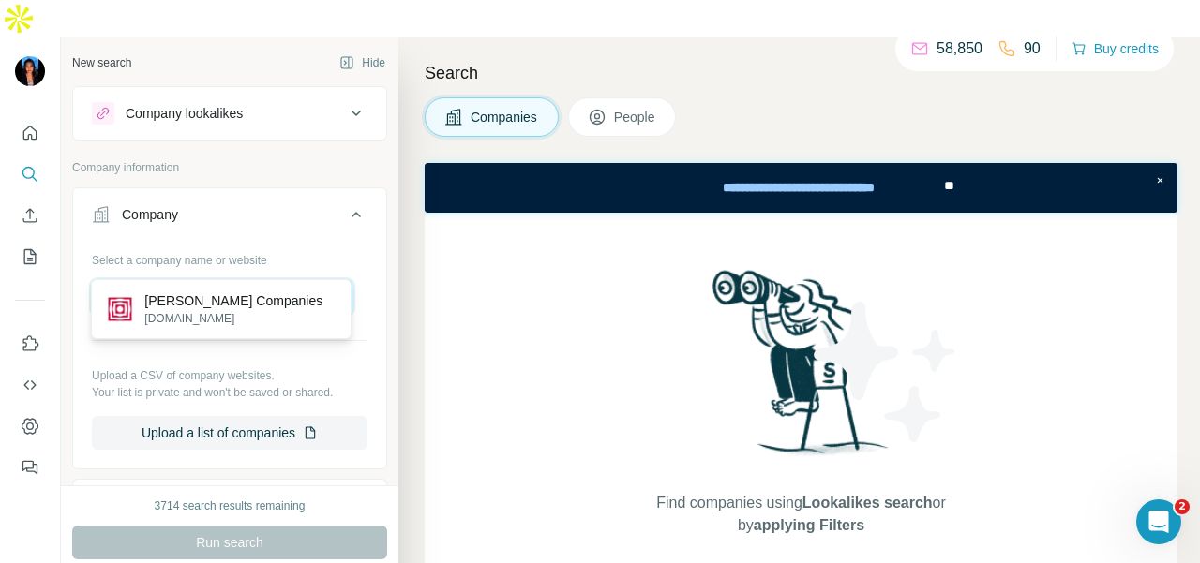
type input "**********"
click at [214, 322] on p "[DOMAIN_NAME]" at bounding box center [233, 318] width 178 height 17
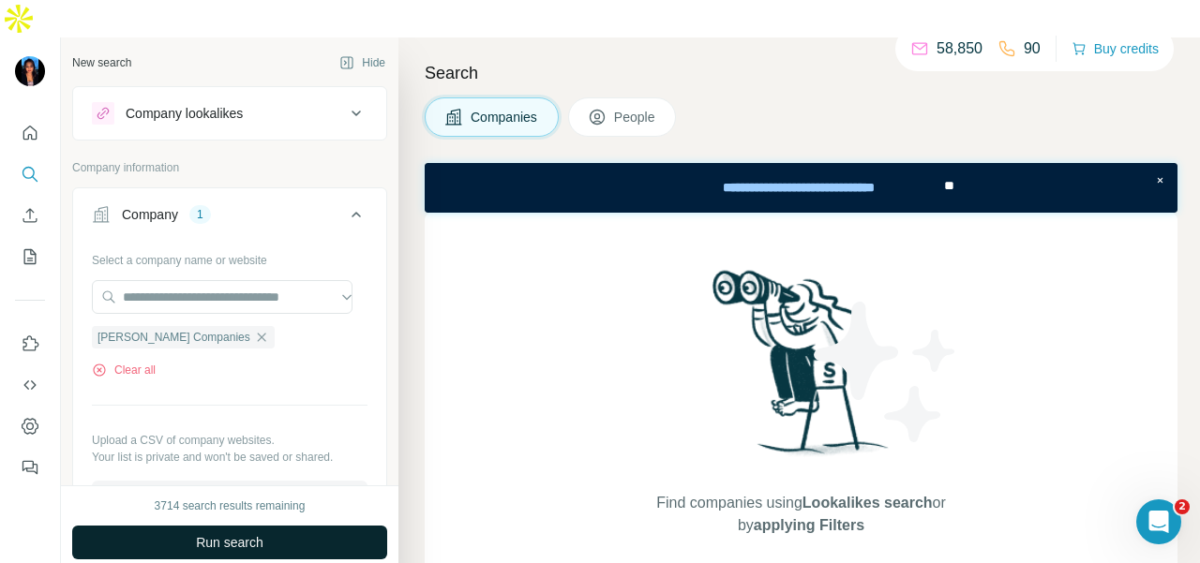
click at [249, 533] on span "Run search" at bounding box center [229, 542] width 67 height 19
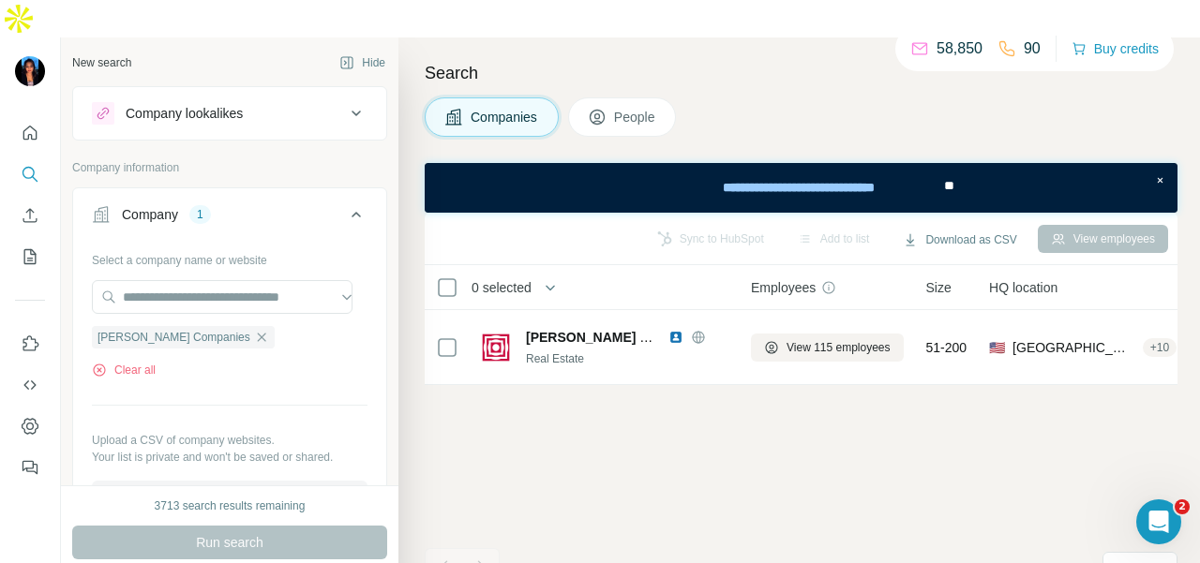
click at [802, 339] on span "View 115 employees" at bounding box center [838, 347] width 104 height 17
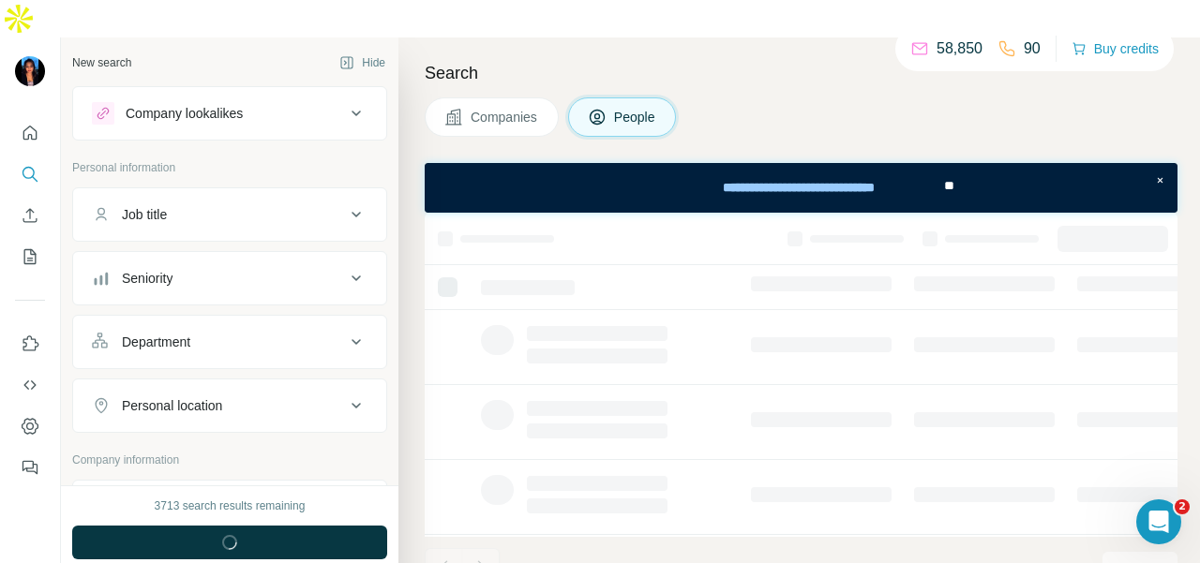
click at [265, 333] on div "Department" at bounding box center [218, 342] width 253 height 19
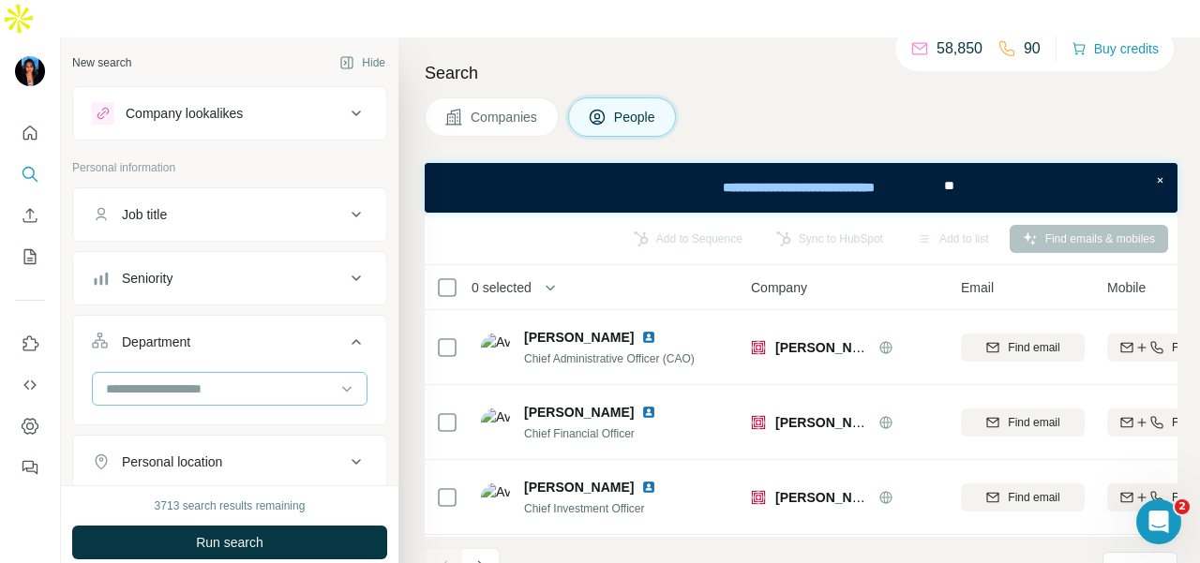
click at [263, 373] on div at bounding box center [220, 389] width 232 height 32
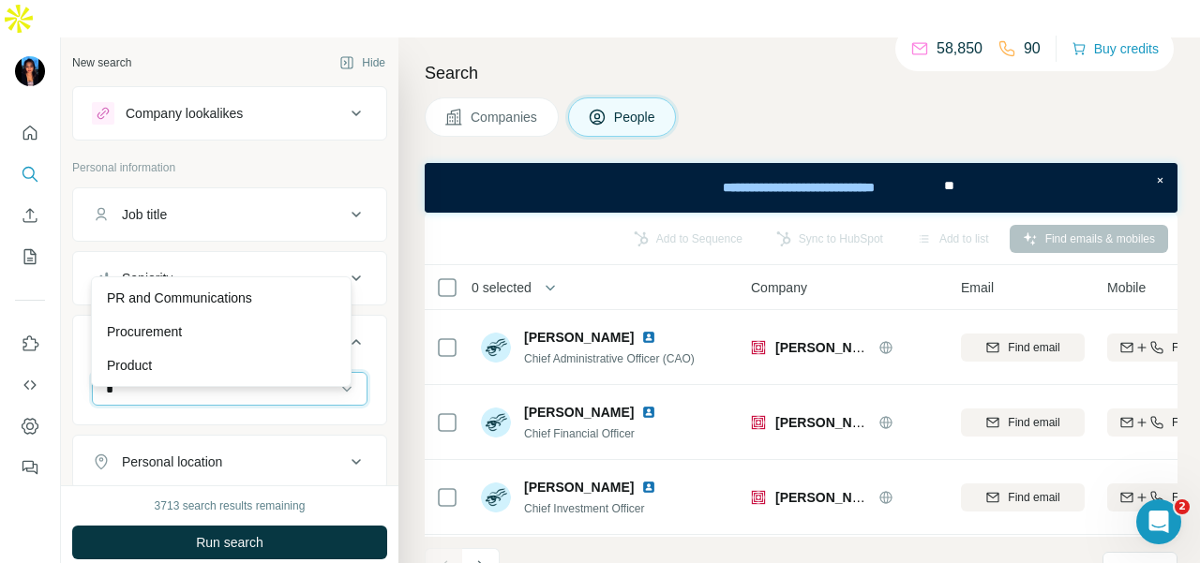
type input "**"
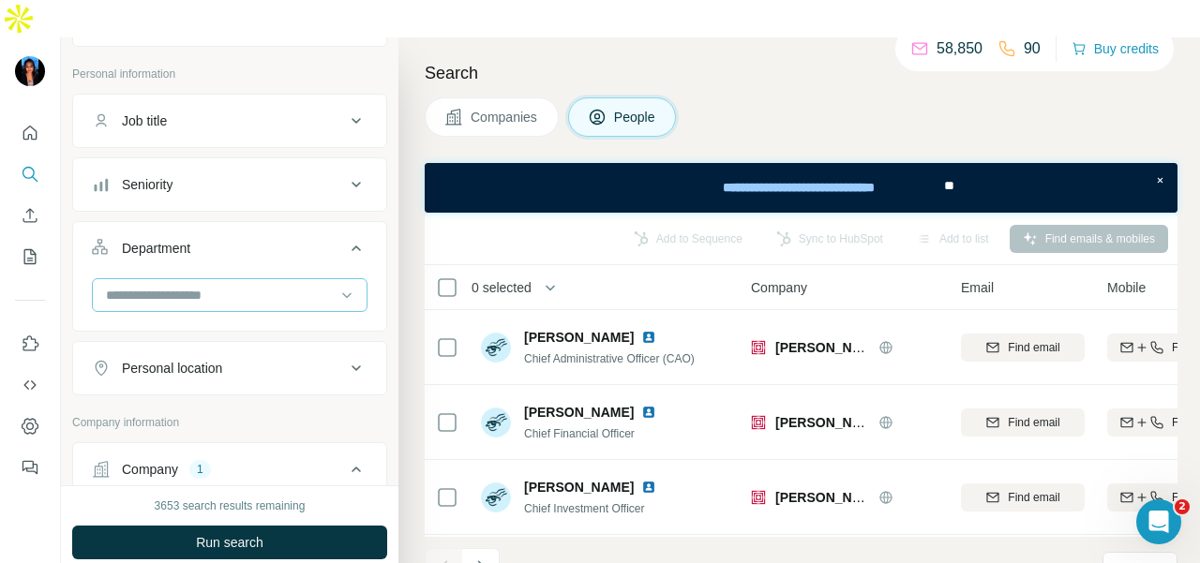
click at [229, 279] on div at bounding box center [220, 295] width 232 height 32
type input "**"
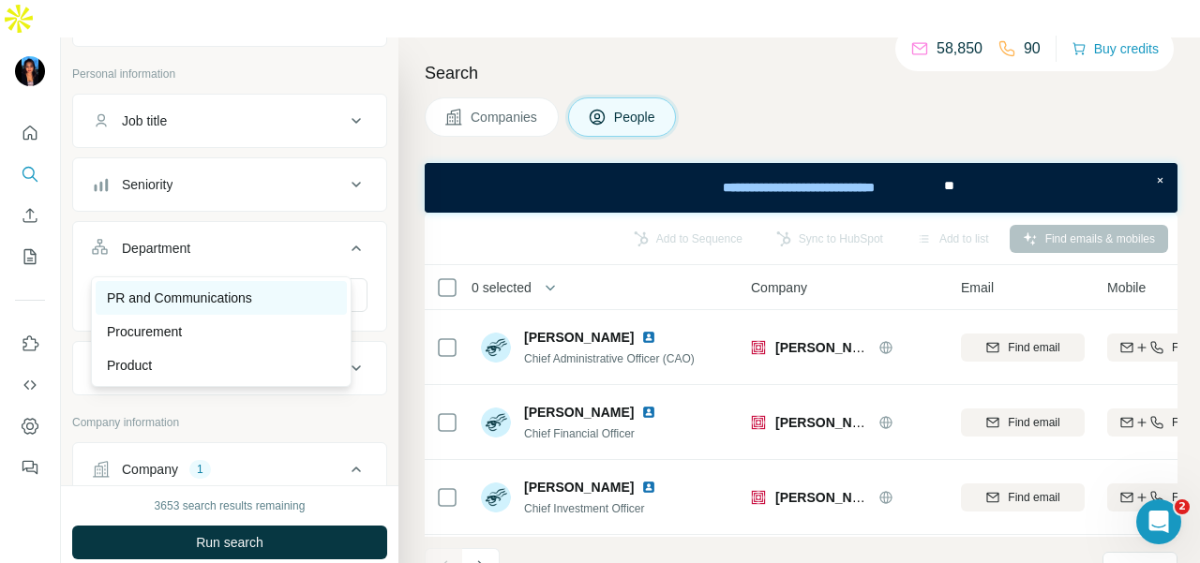
click at [229, 291] on p "PR and Communications" at bounding box center [179, 298] width 145 height 19
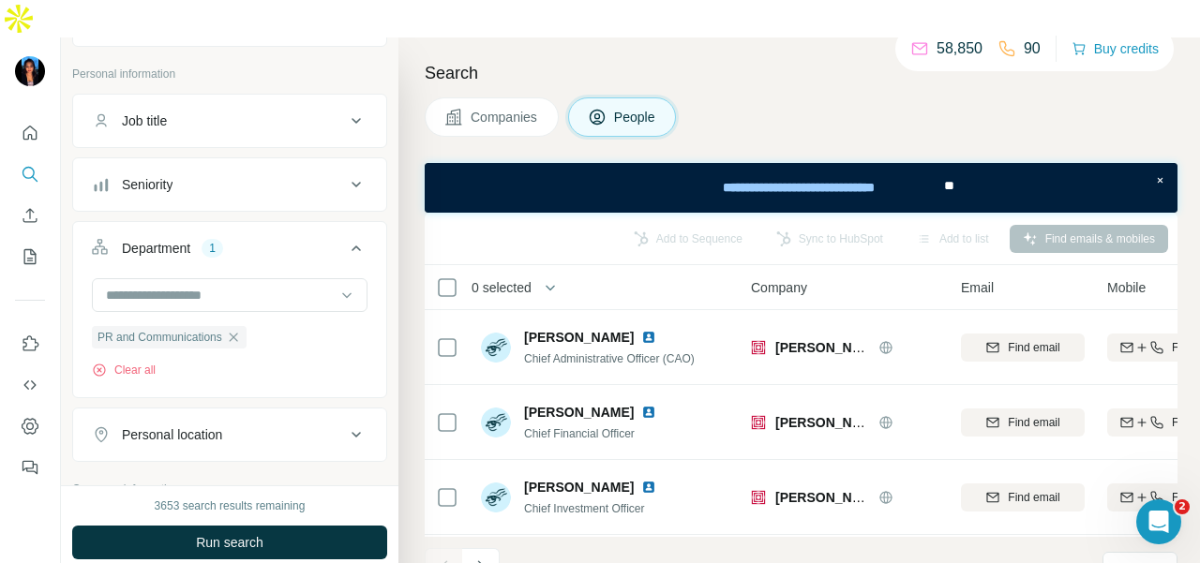
click at [233, 526] on button "Run search" at bounding box center [229, 543] width 315 height 34
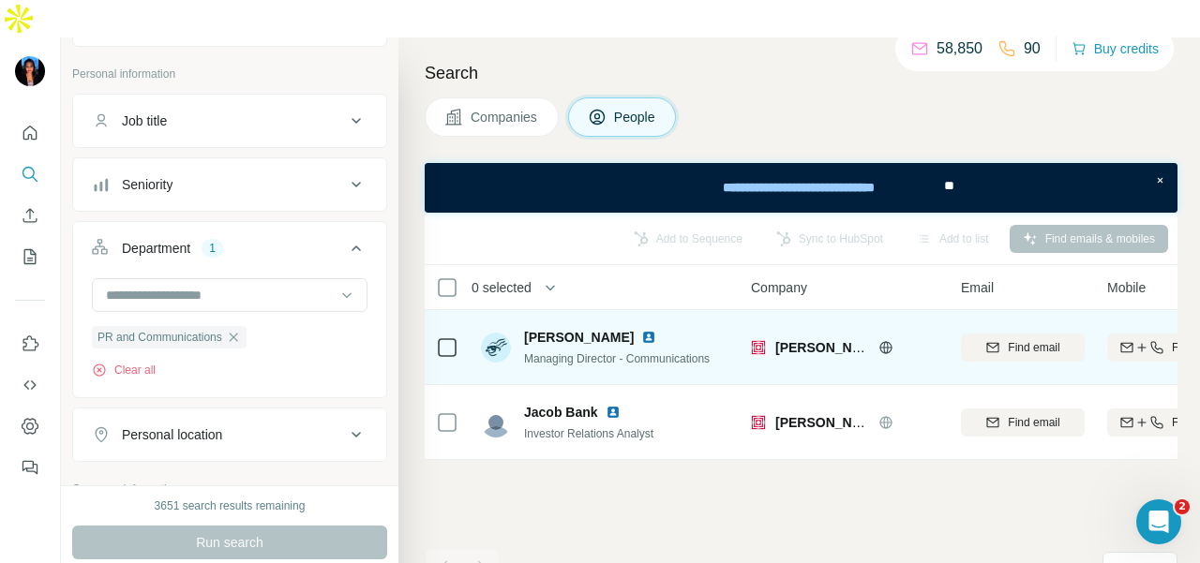
click at [622, 328] on div "[PERSON_NAME]" at bounding box center [617, 337] width 186 height 19
click at [641, 330] on img at bounding box center [648, 337] width 15 height 15
